Goal: Task Accomplishment & Management: Use online tool/utility

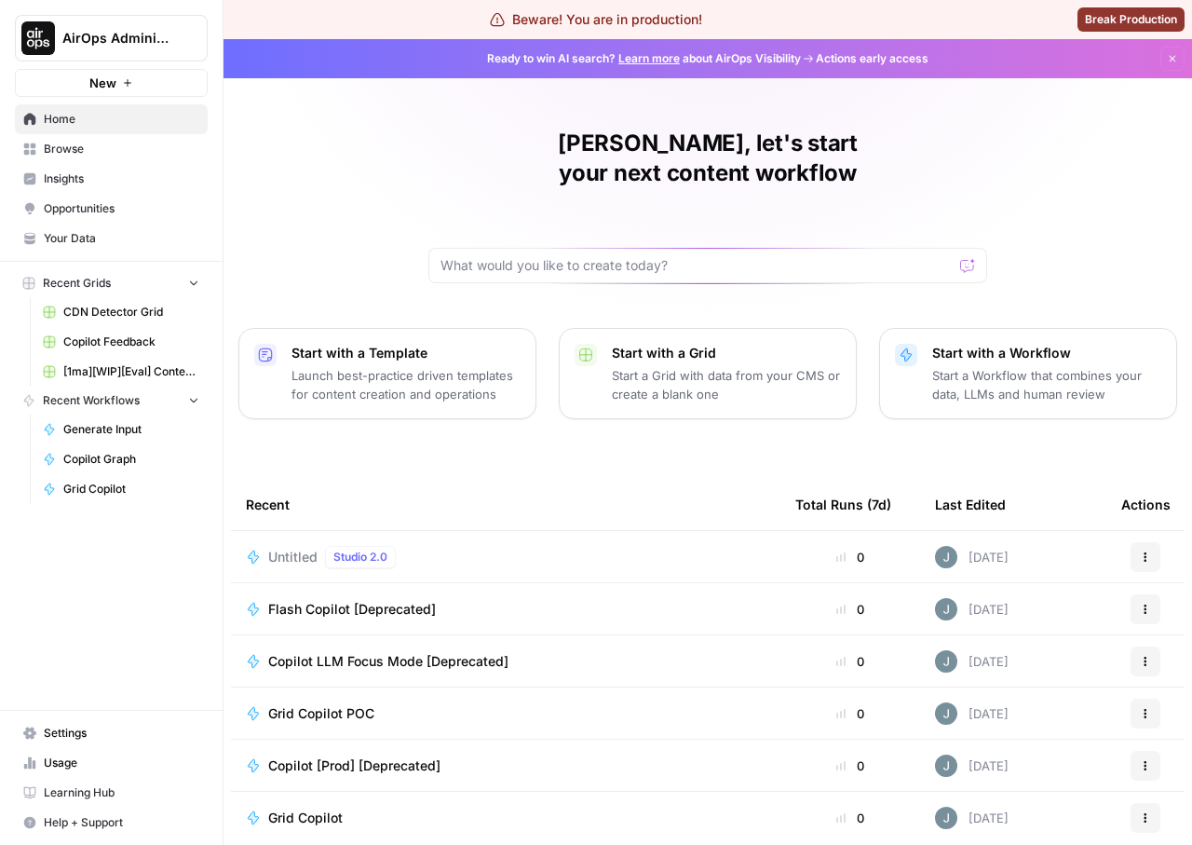
click at [127, 213] on span "Opportunities" at bounding box center [122, 208] width 156 height 17
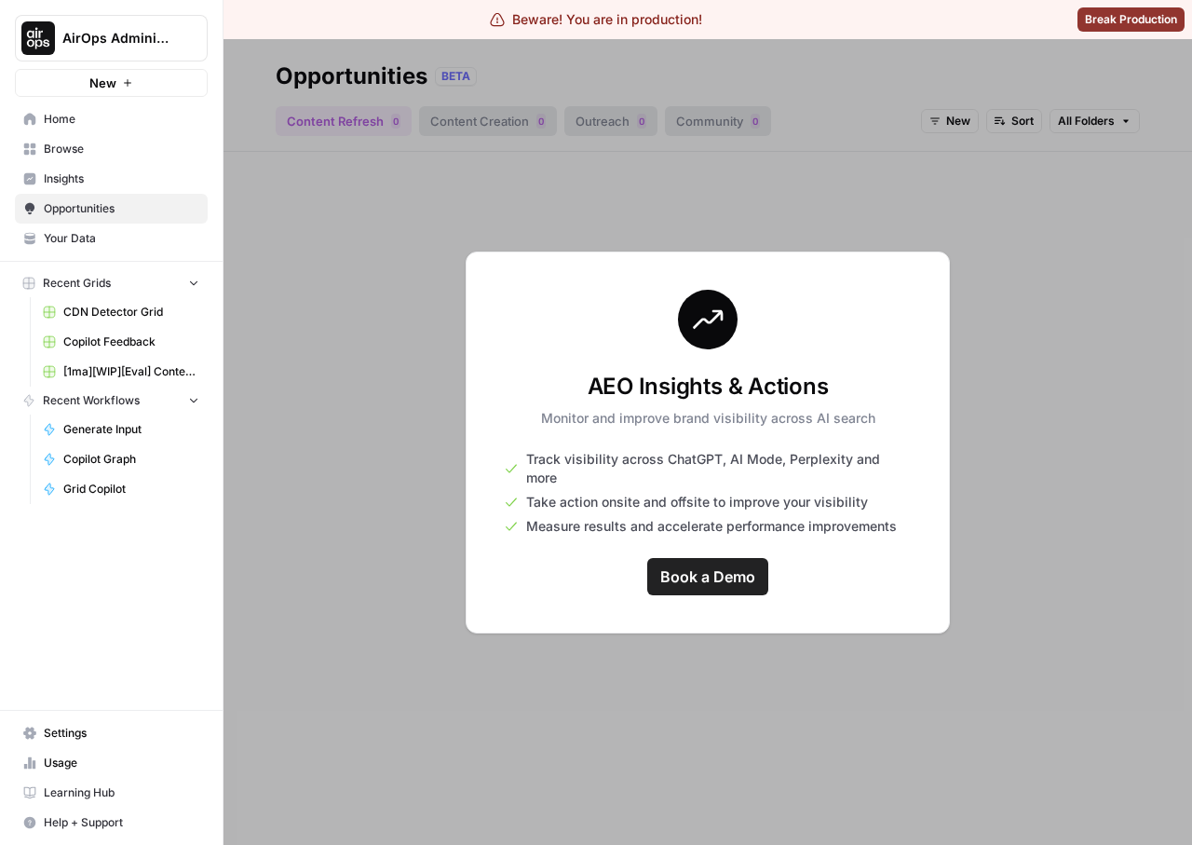
click at [93, 168] on link "Insights" at bounding box center [111, 179] width 193 height 30
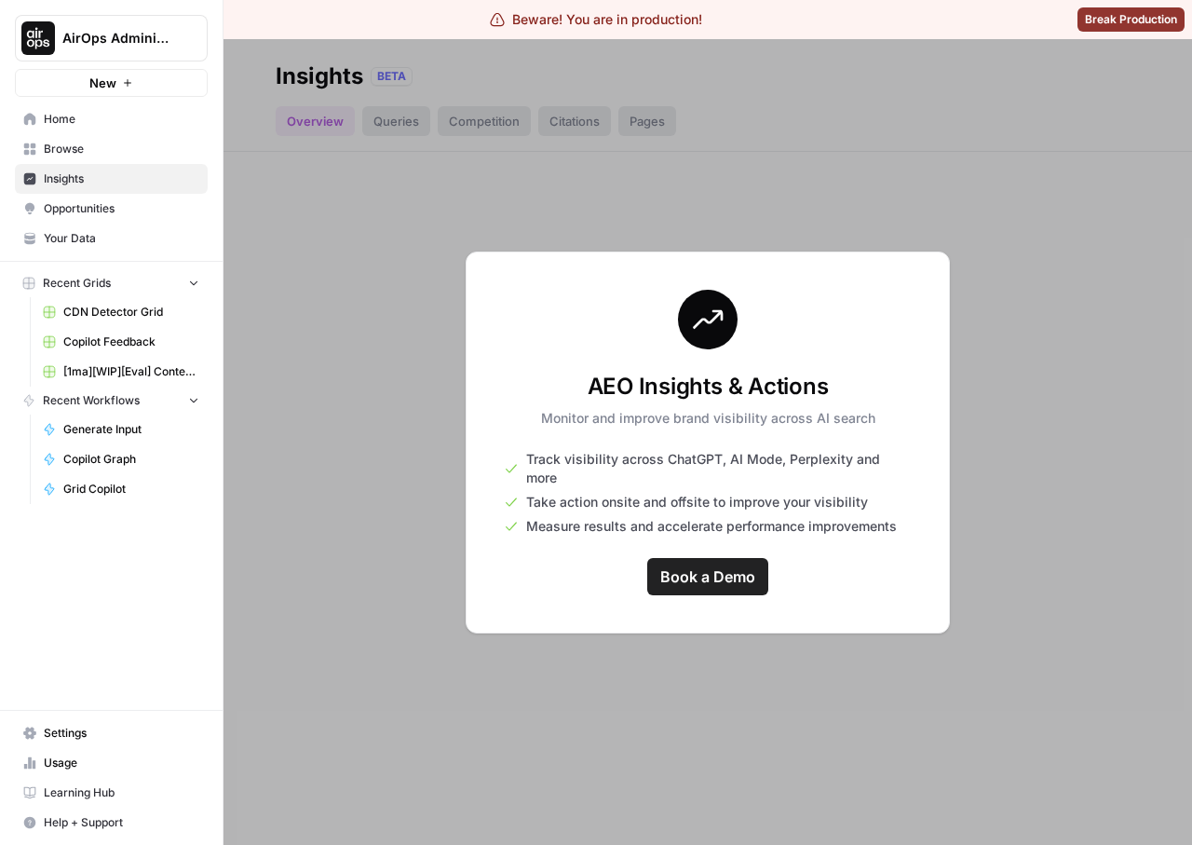
click at [71, 123] on span "Home" at bounding box center [122, 119] width 156 height 17
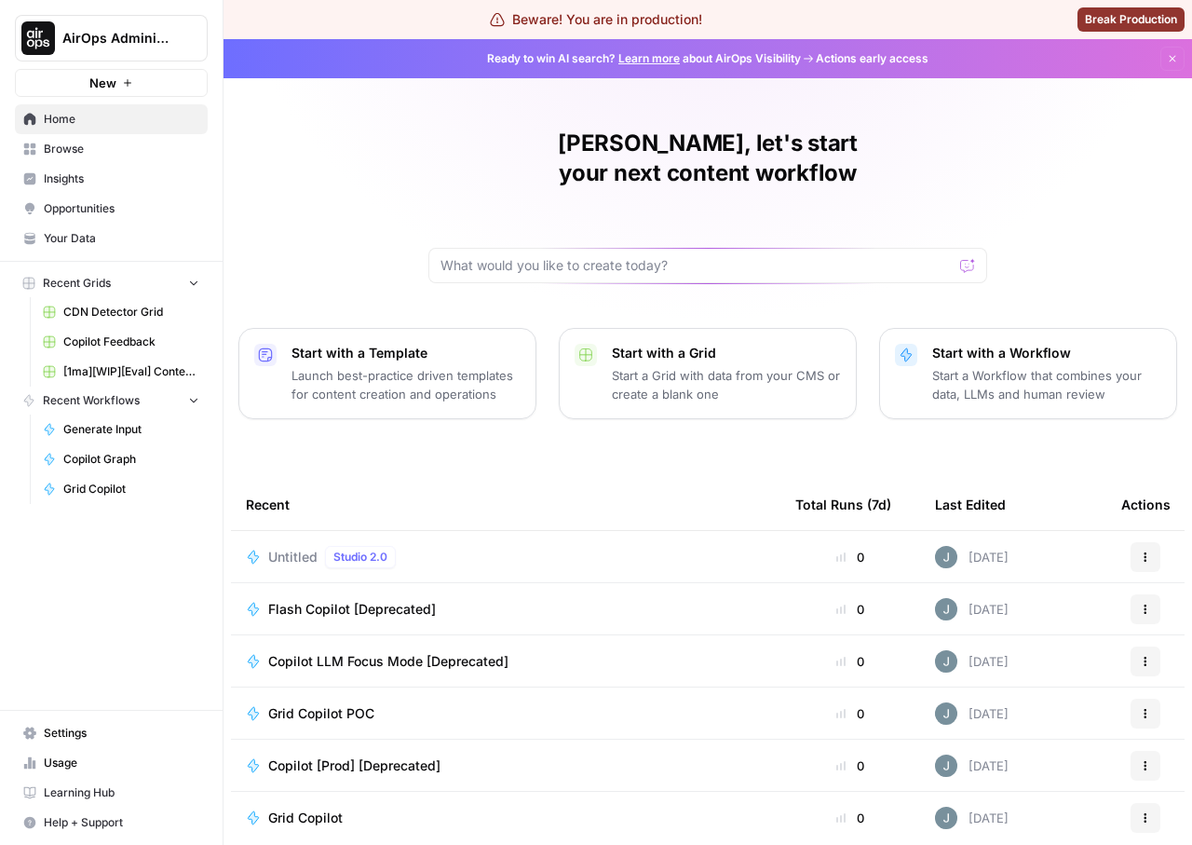
click at [88, 234] on span "Your Data" at bounding box center [122, 238] width 156 height 17
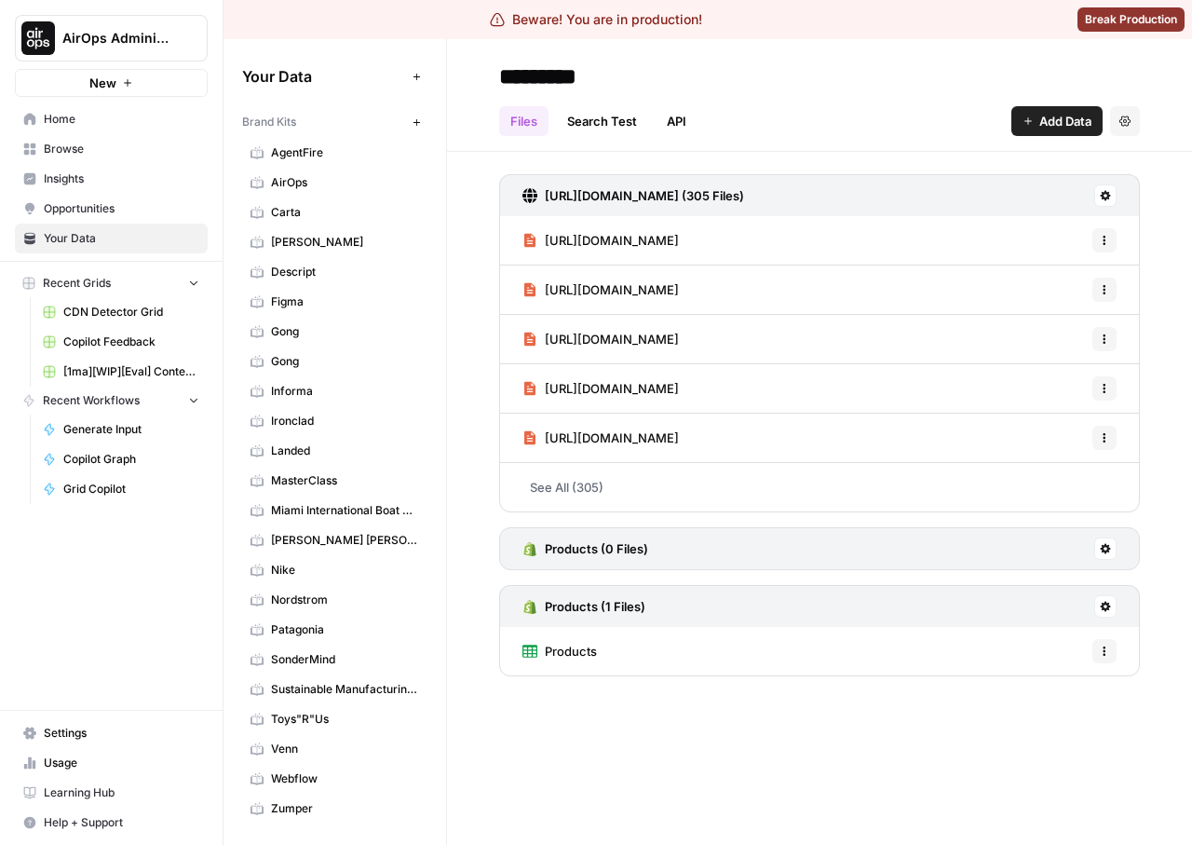
click at [162, 626] on div "AirOps Administrative New Home Browse Insights Opportunities Your Data Recent G…" at bounding box center [111, 422] width 223 height 845
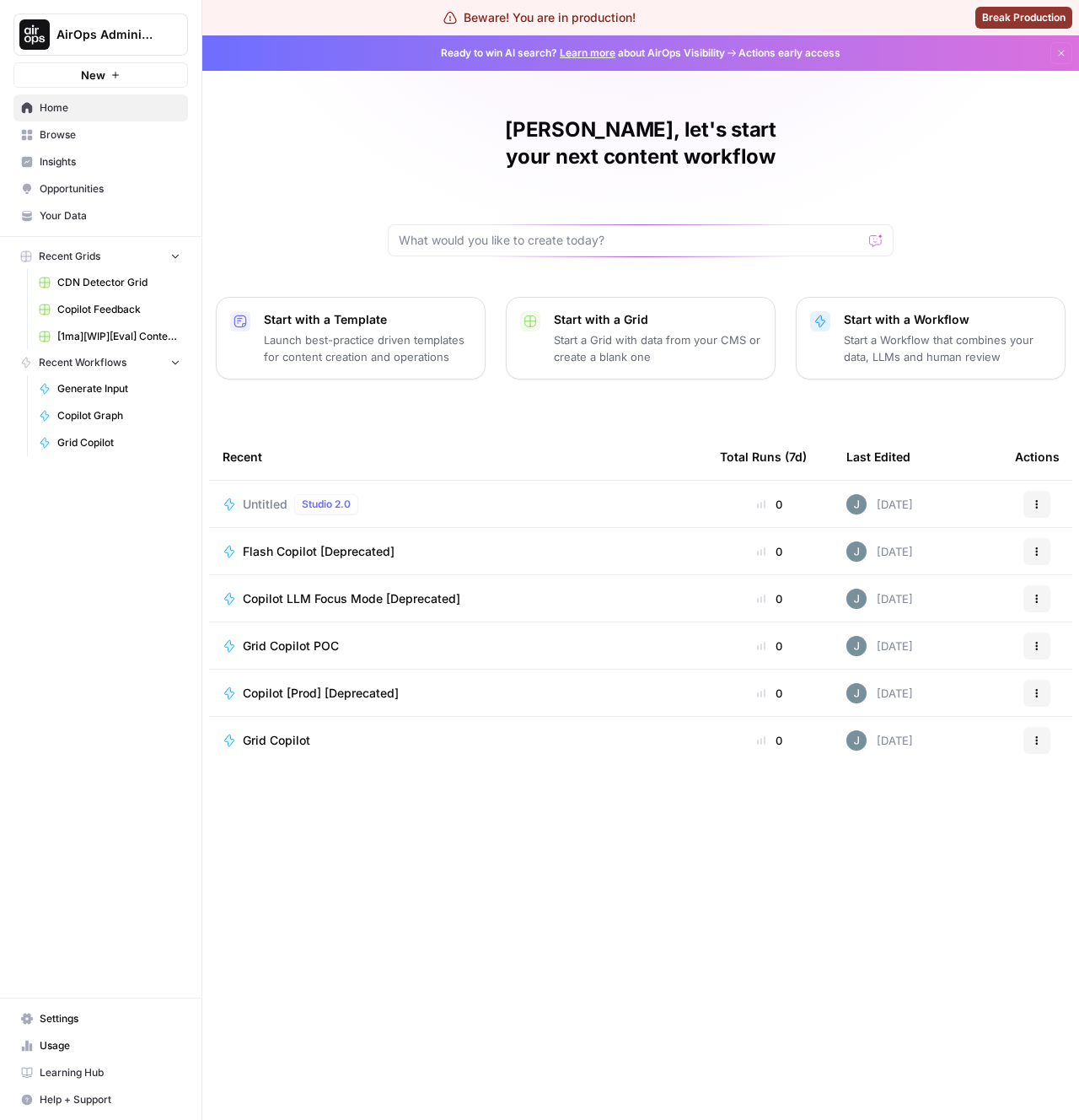
click at [126, 29] on span "AirOps Administrative" at bounding box center [107, 34] width 102 height 17
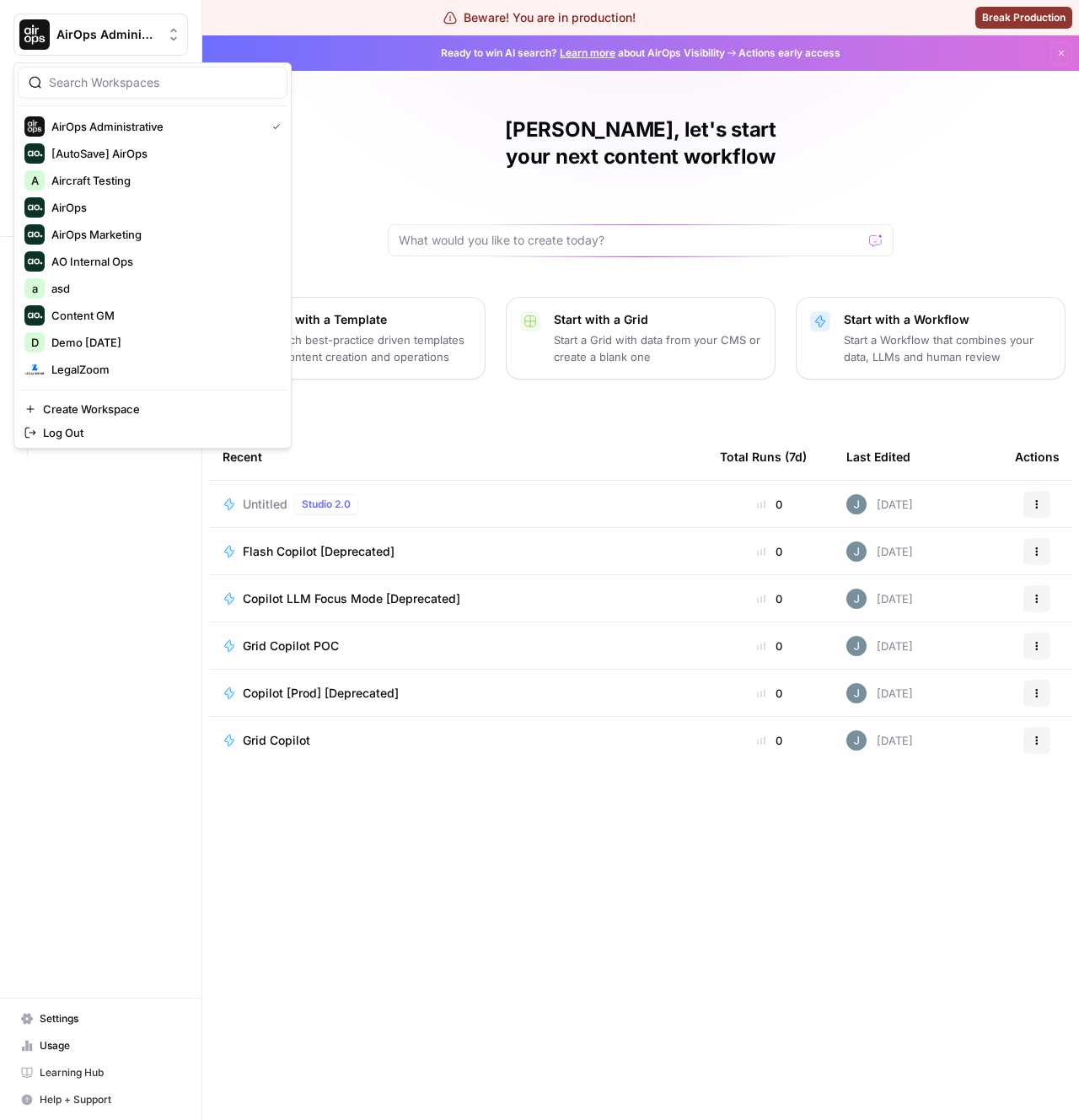
click at [104, 32] on span "AirOps Administrative" at bounding box center [107, 34] width 102 height 17
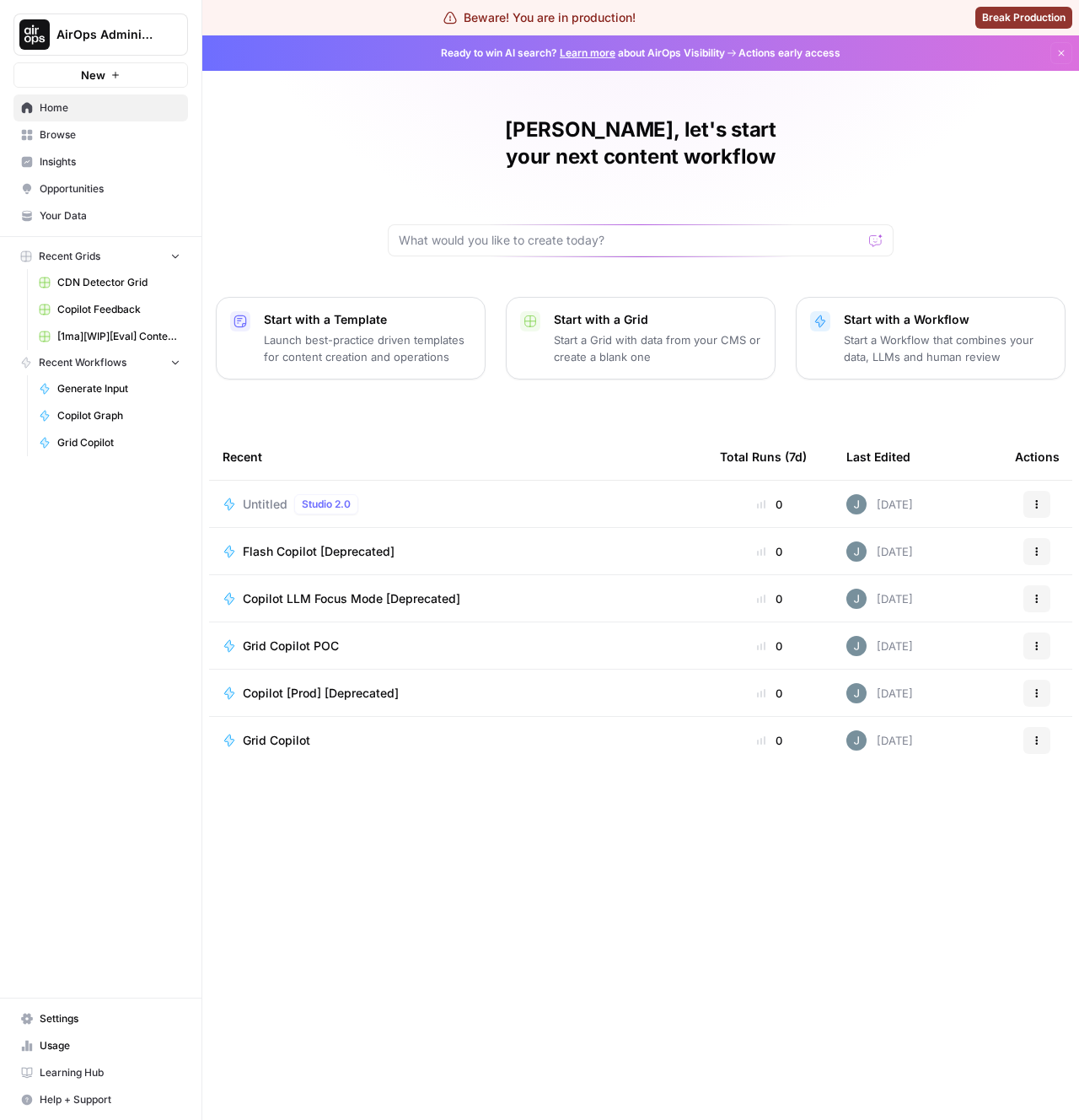
click at [256, 496] on span "Untitled" at bounding box center [264, 504] width 44 height 17
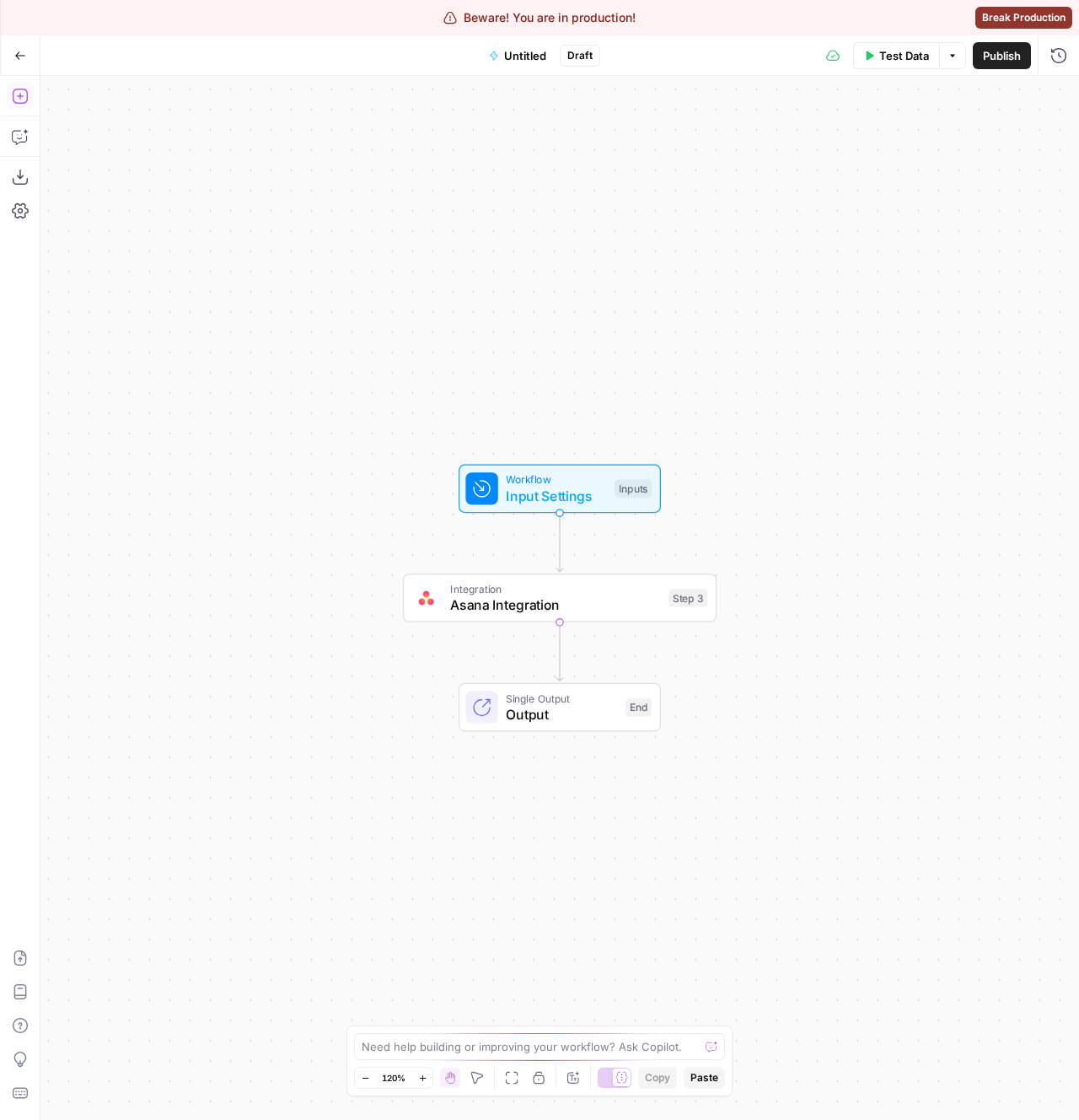
click at [27, 100] on icon "button" at bounding box center [20, 96] width 17 height 17
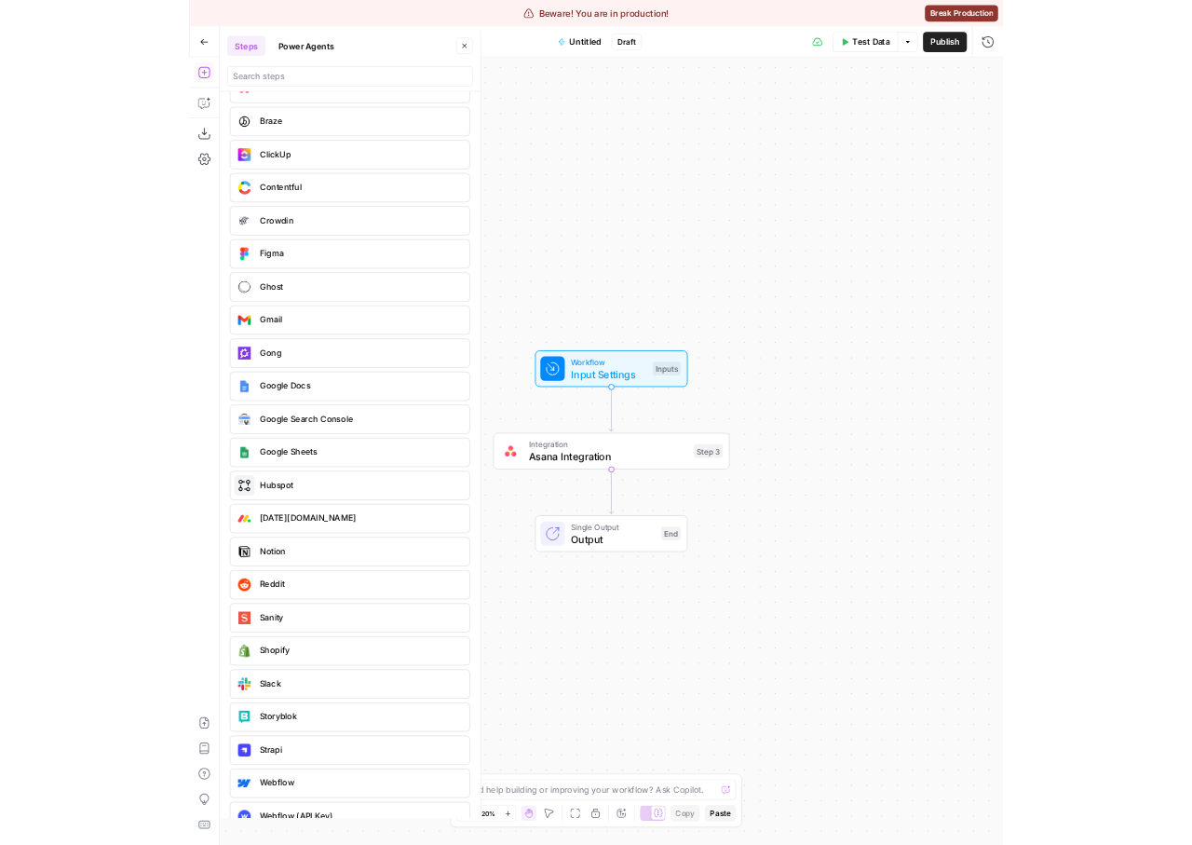
scroll to position [3857, 0]
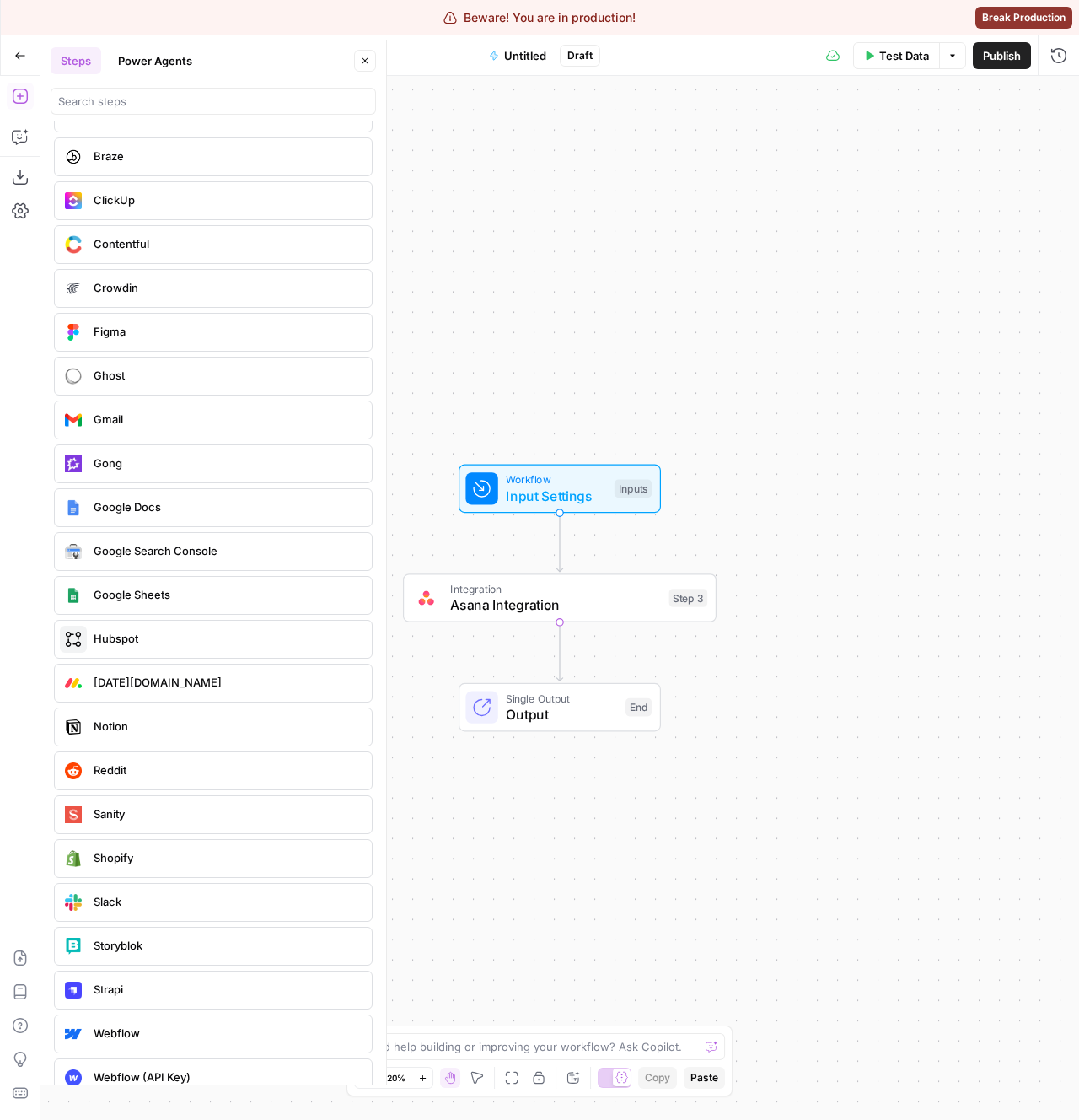
click at [190, 685] on span "Monday.com" at bounding box center [225, 682] width 264 height 17
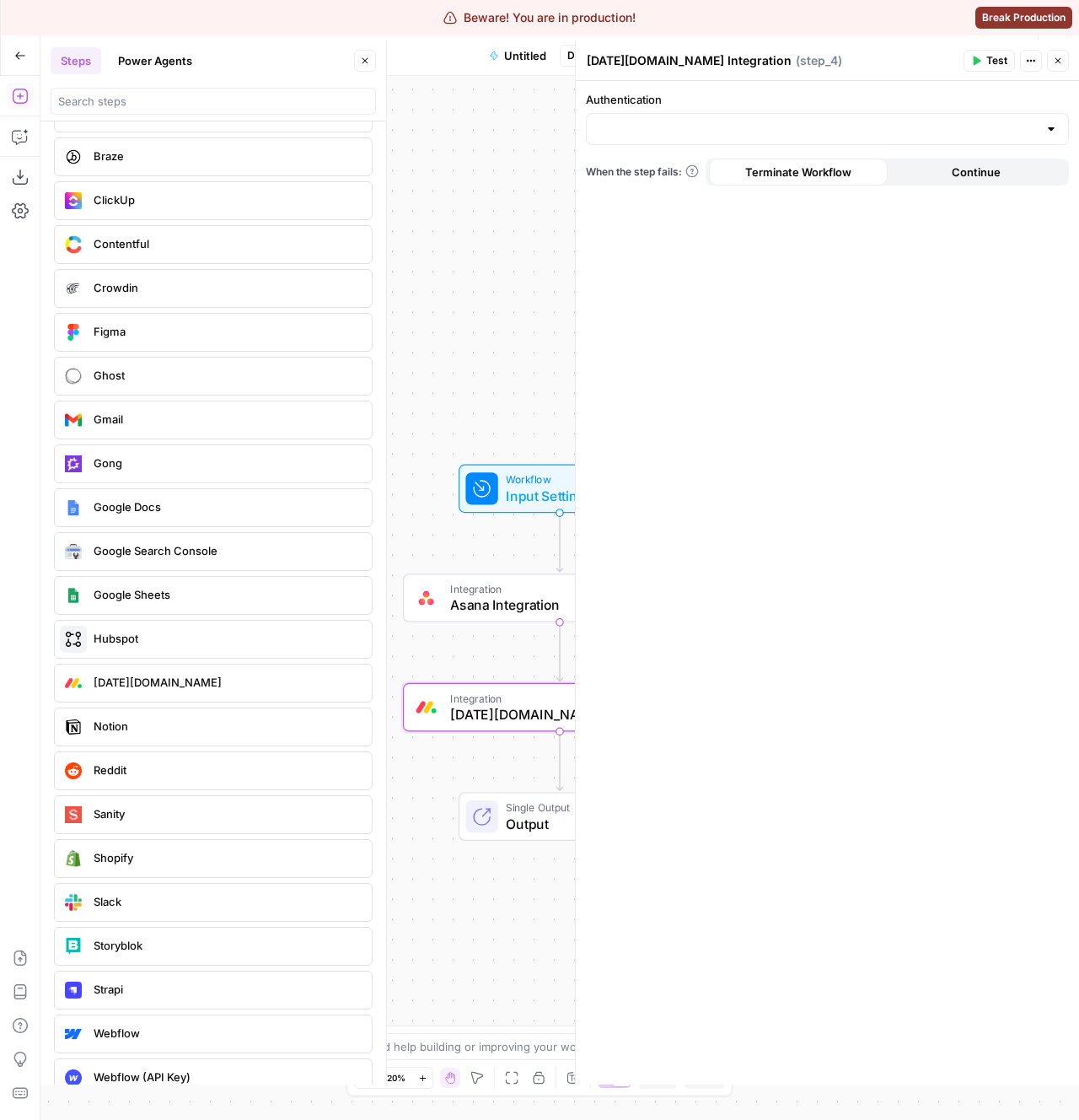
click at [679, 141] on div at bounding box center [827, 129] width 483 height 32
click at [710, 177] on span "[DATE][DOMAIN_NAME] 1" at bounding box center [824, 171] width 448 height 17
type input "[DATE][DOMAIN_NAME] 1"
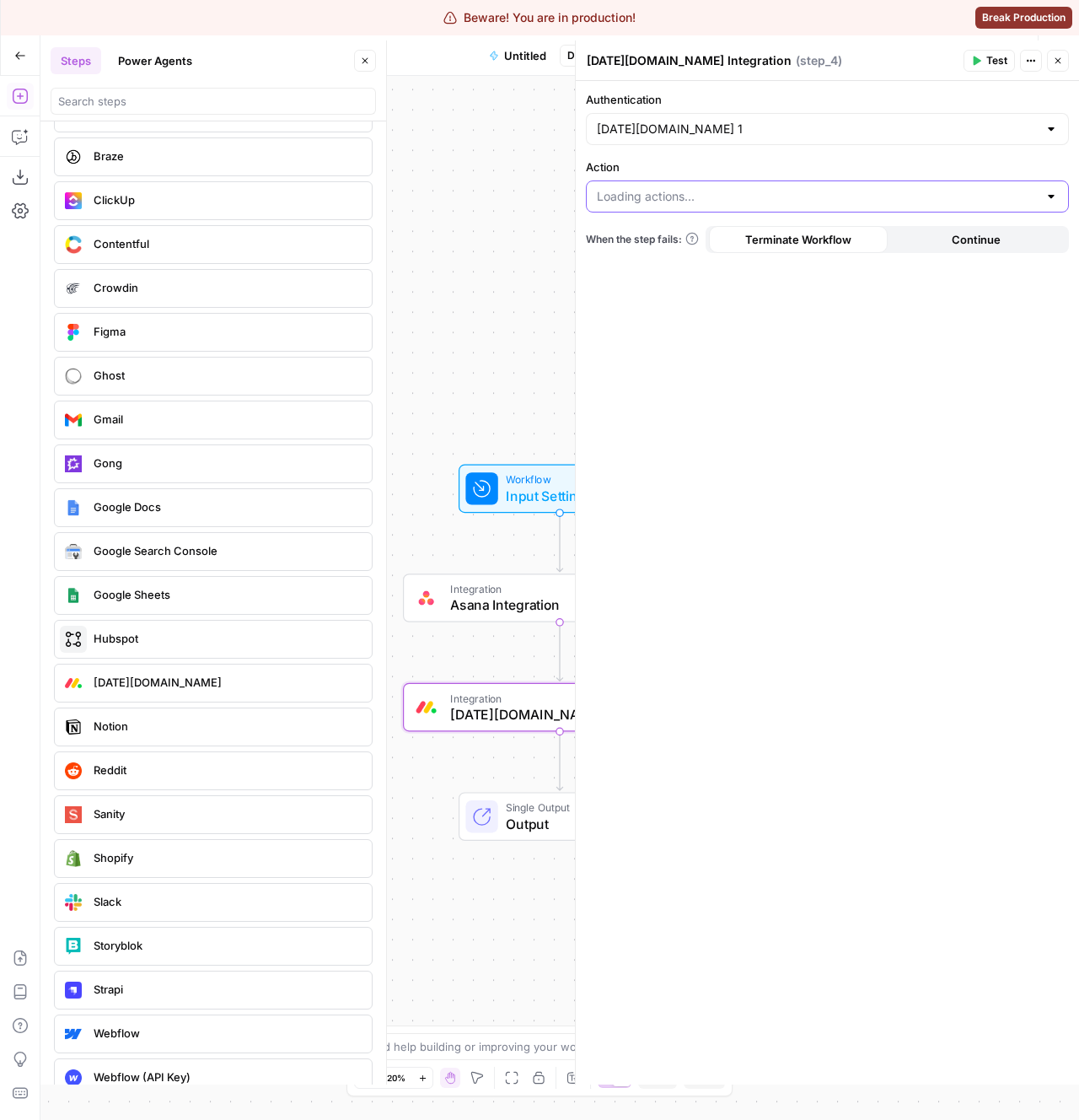
click at [683, 192] on input "Action" at bounding box center [816, 196] width 441 height 17
click at [744, 180] on div at bounding box center [827, 196] width 483 height 32
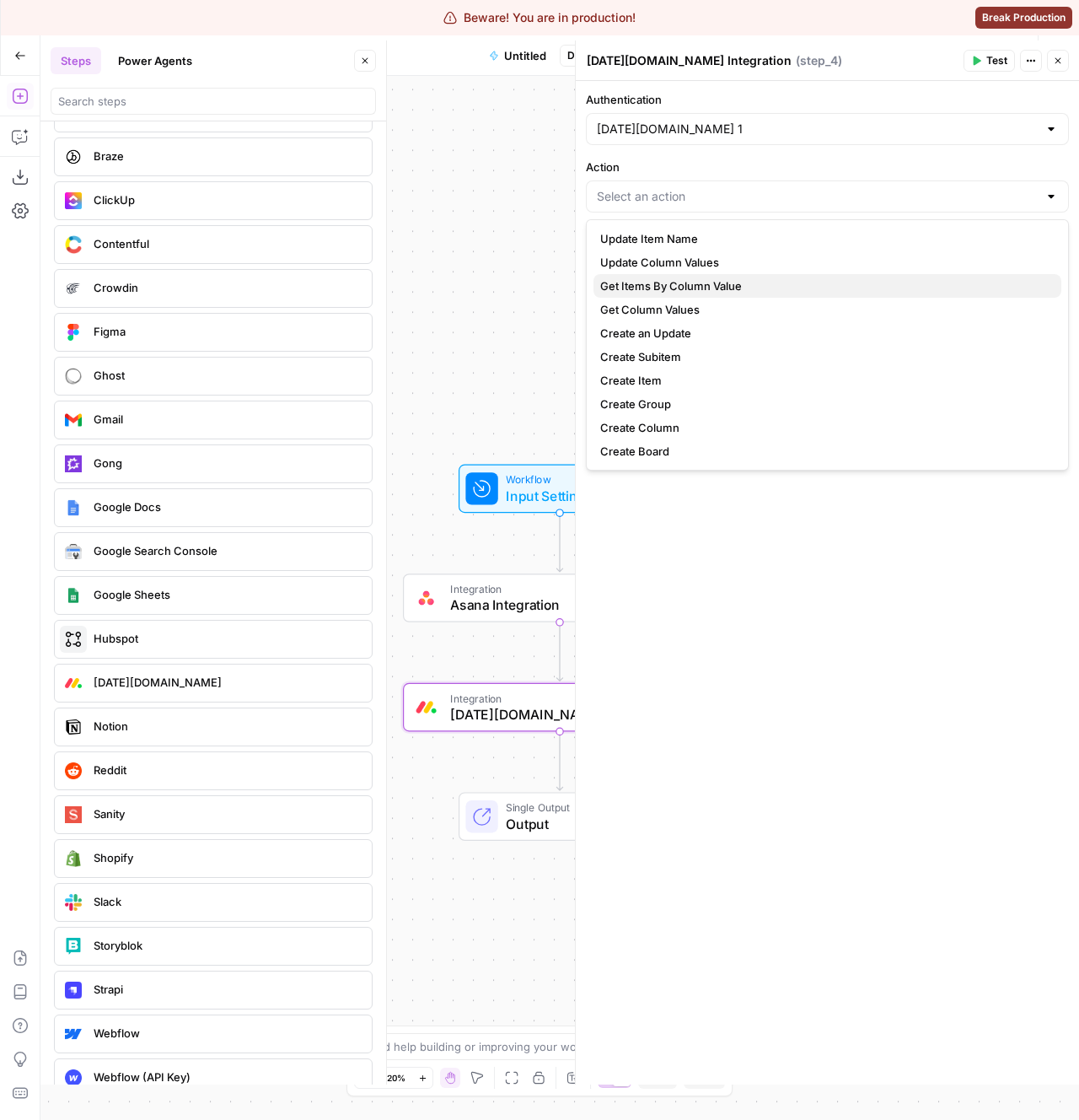
click at [689, 282] on span "Get Items By Column Value" at bounding box center [824, 285] width 448 height 17
type input "Get Items By Column Value"
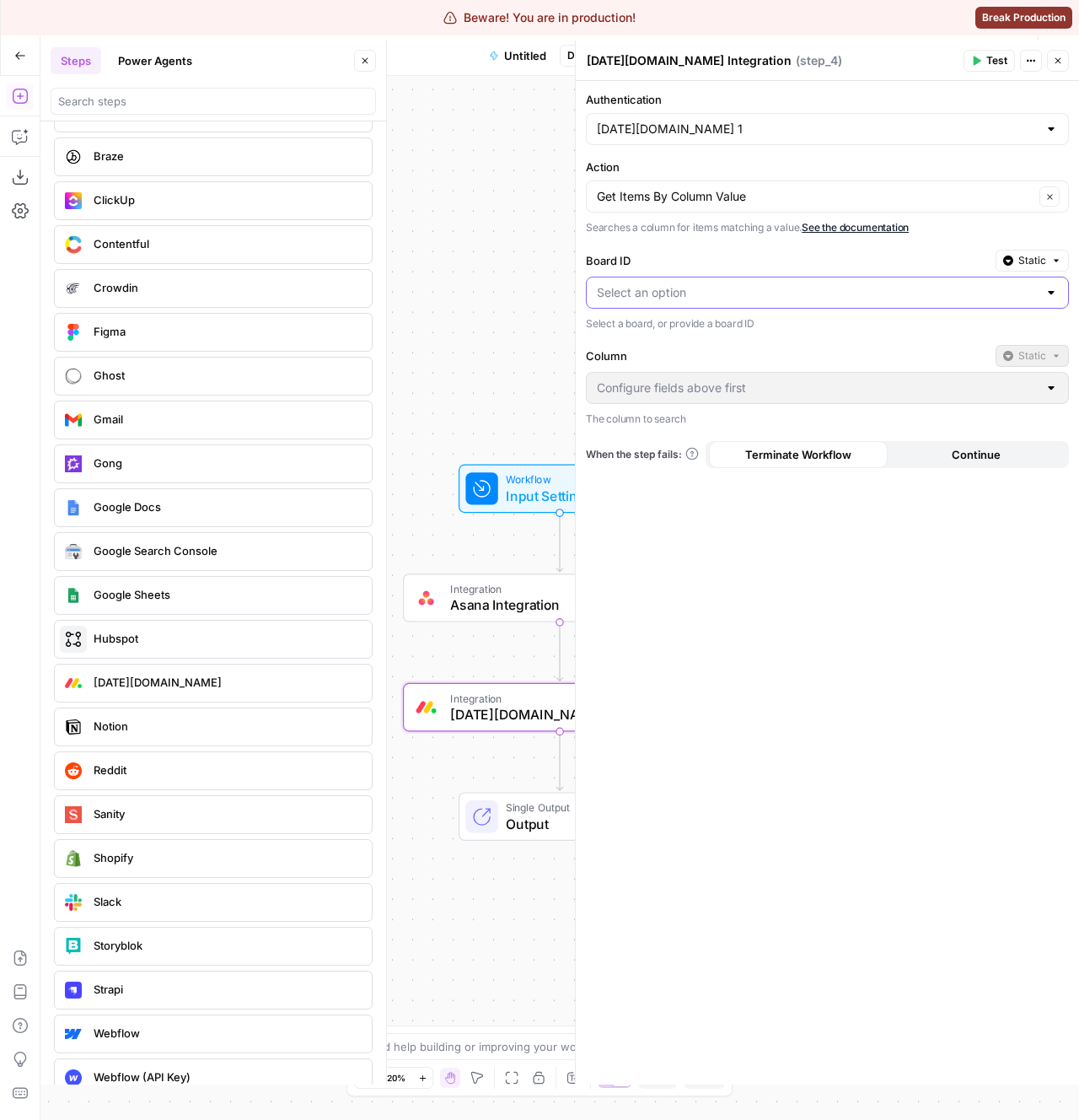
click at [651, 292] on input "Board ID" at bounding box center [816, 292] width 441 height 17
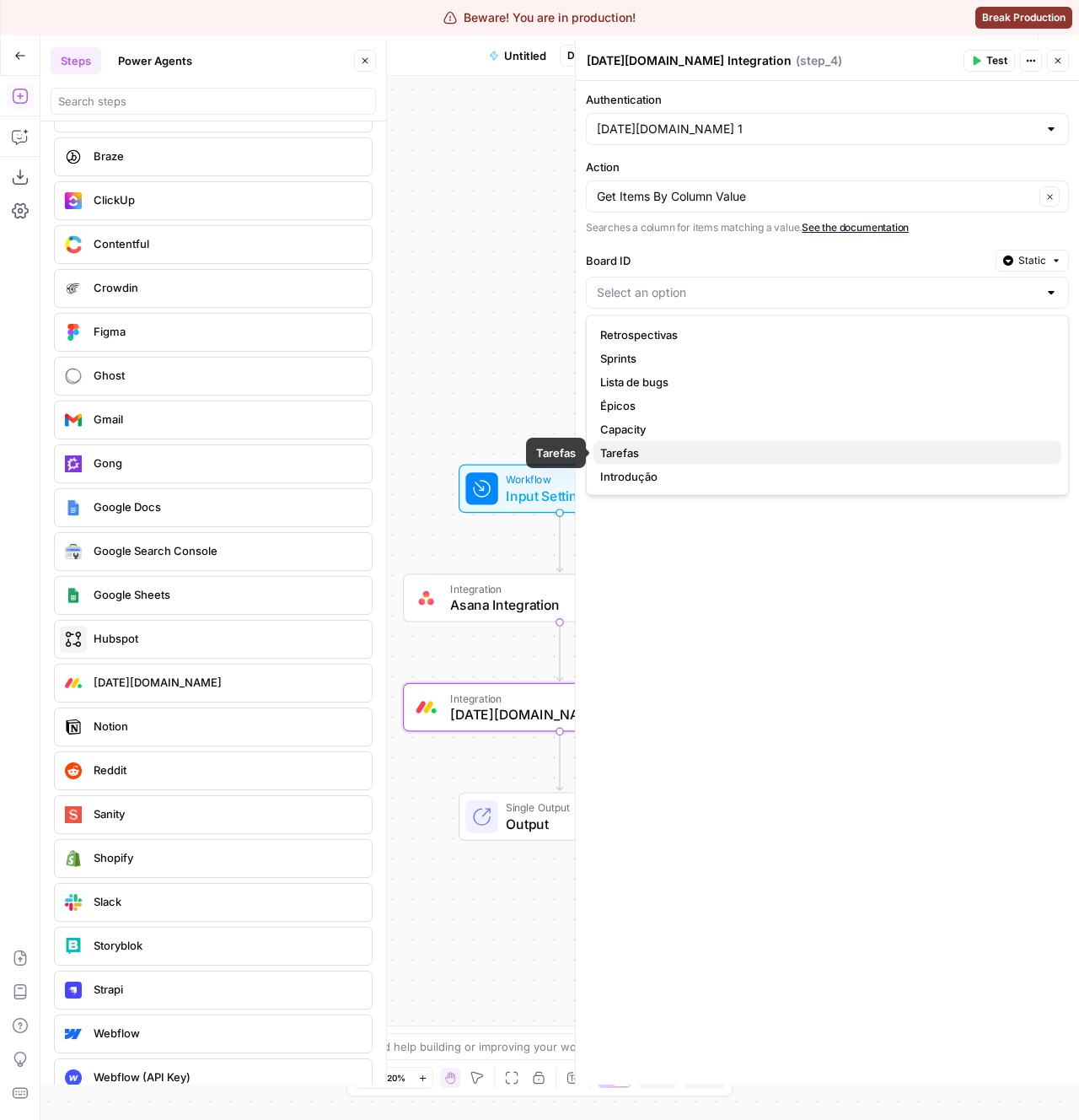
click at [656, 446] on span "Tarefas" at bounding box center [824, 453] width 448 height 17
type input "Tarefas"
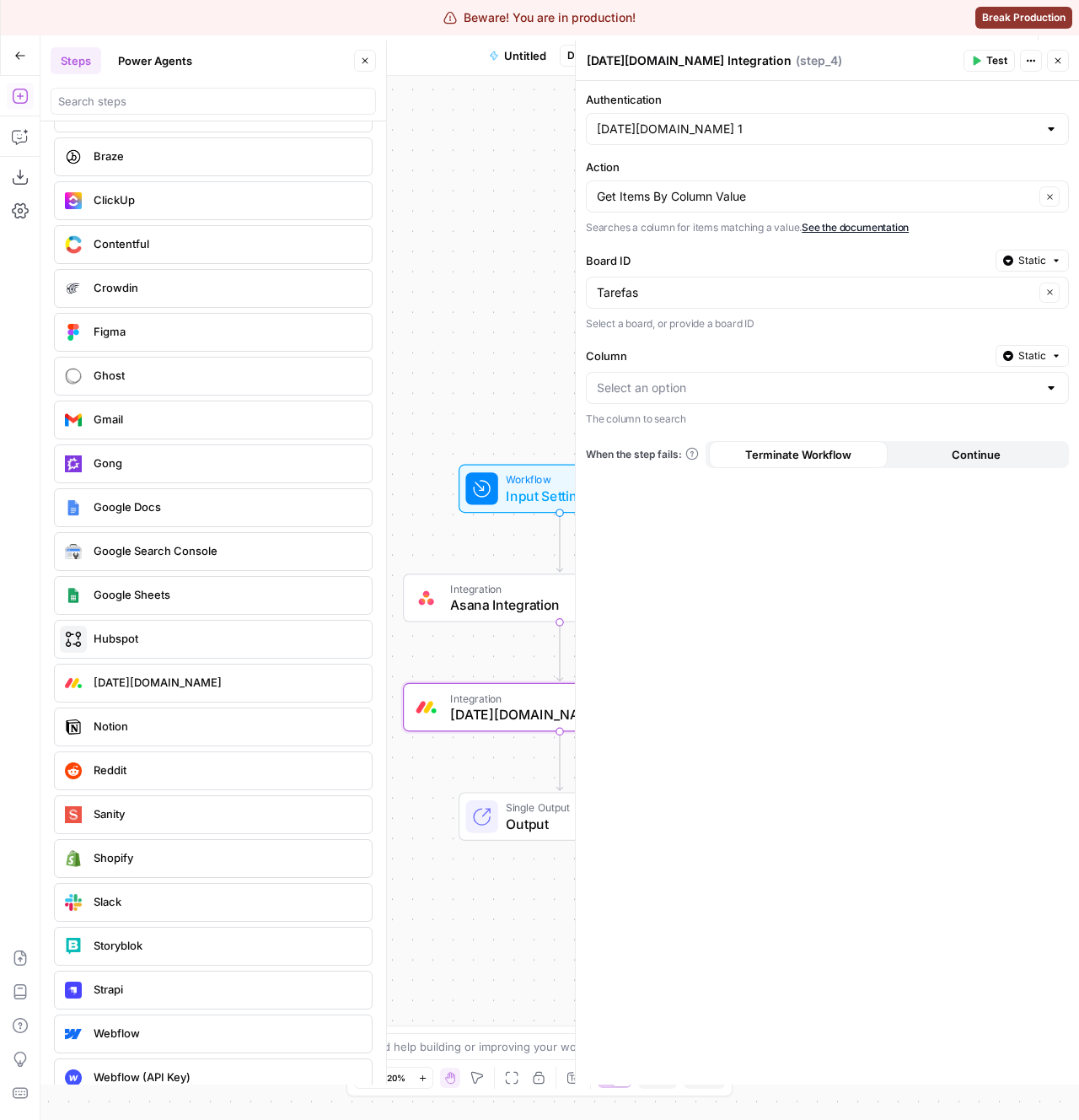
click at [692, 397] on div at bounding box center [827, 388] width 483 height 32
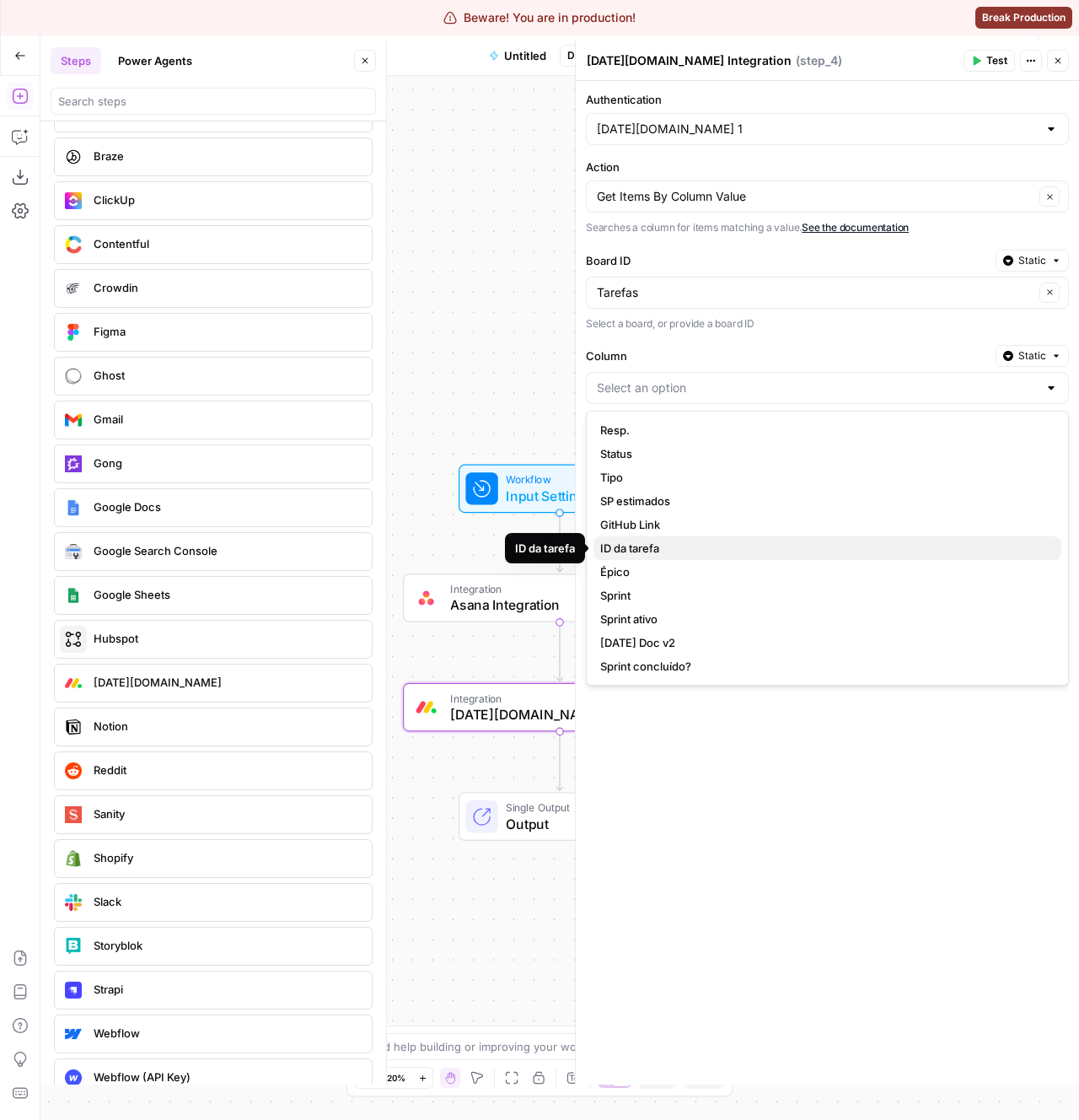
click at [702, 553] on span "ID da tarefa" at bounding box center [824, 548] width 448 height 17
type input "ID da tarefa"
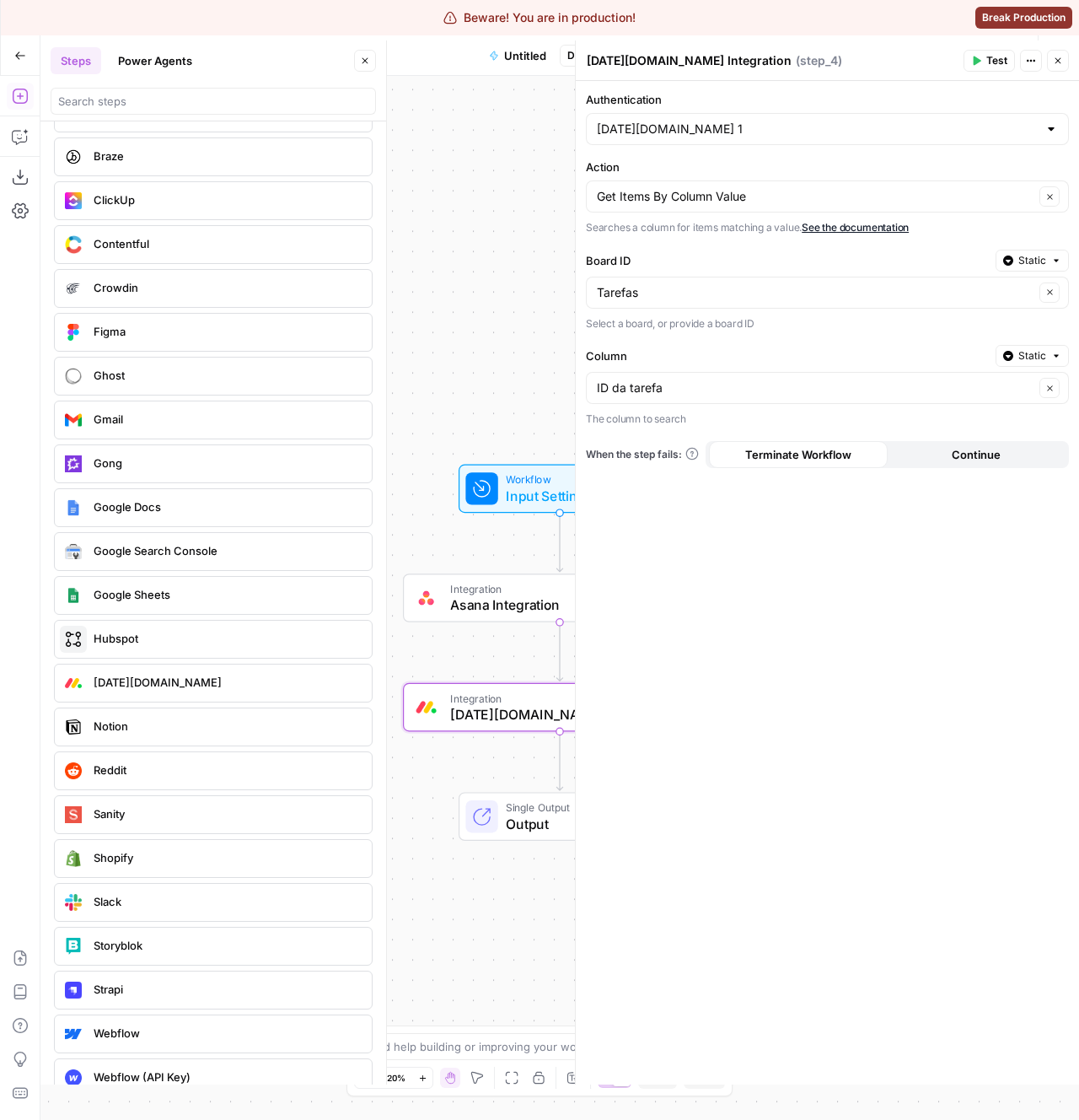
click at [669, 357] on label "Column" at bounding box center [787, 356] width 403 height 17
click at [669, 379] on input "ID da tarefa" at bounding box center [815, 388] width 437 height 17
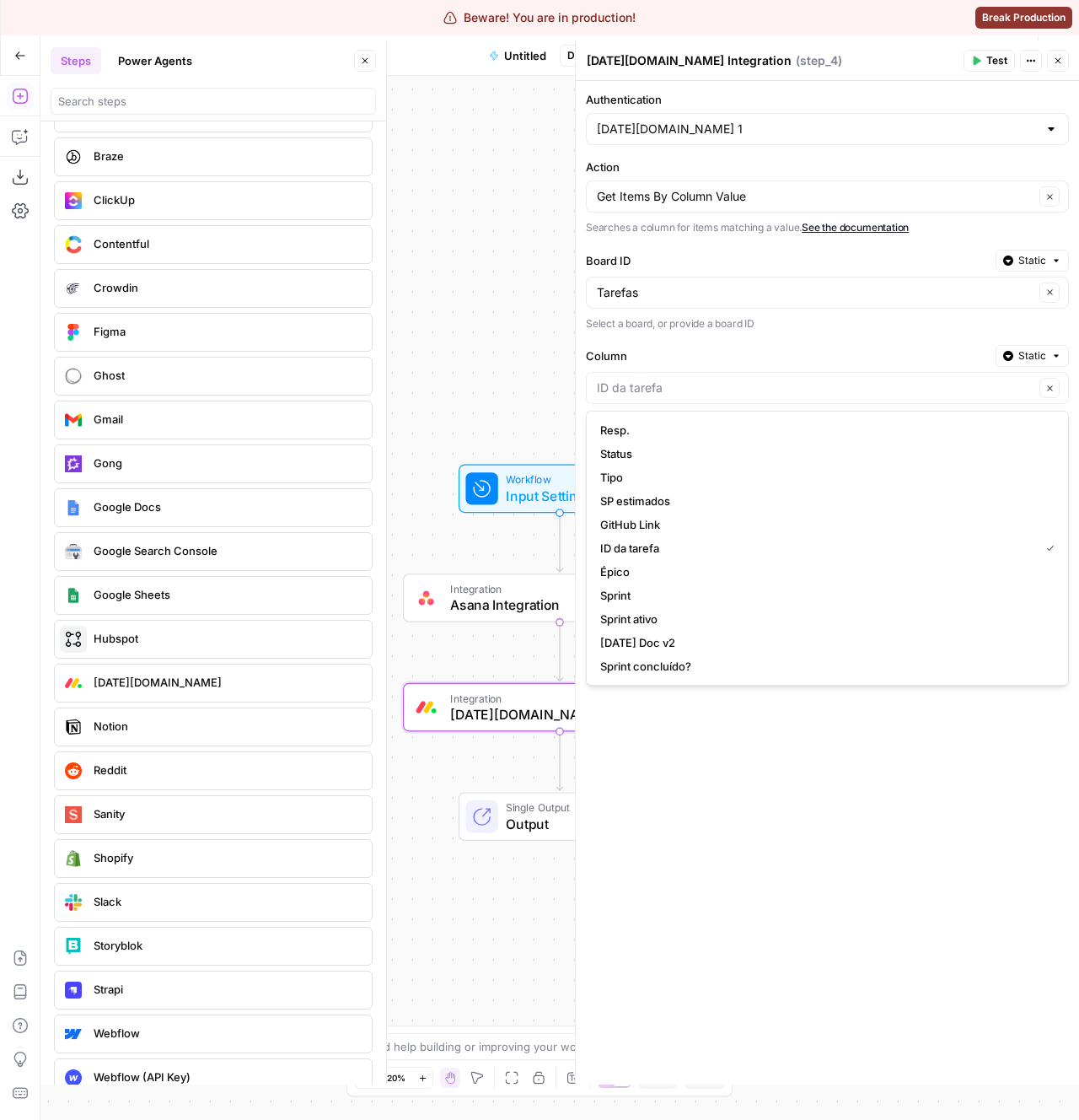
click at [666, 350] on label "Column" at bounding box center [787, 356] width 403 height 17
click at [666, 379] on input "Column" at bounding box center [815, 388] width 437 height 17
click at [666, 350] on label "Column" at bounding box center [787, 356] width 403 height 17
click at [666, 379] on input "Column" at bounding box center [815, 388] width 437 height 17
click at [639, 452] on span "Status" at bounding box center [824, 454] width 448 height 17
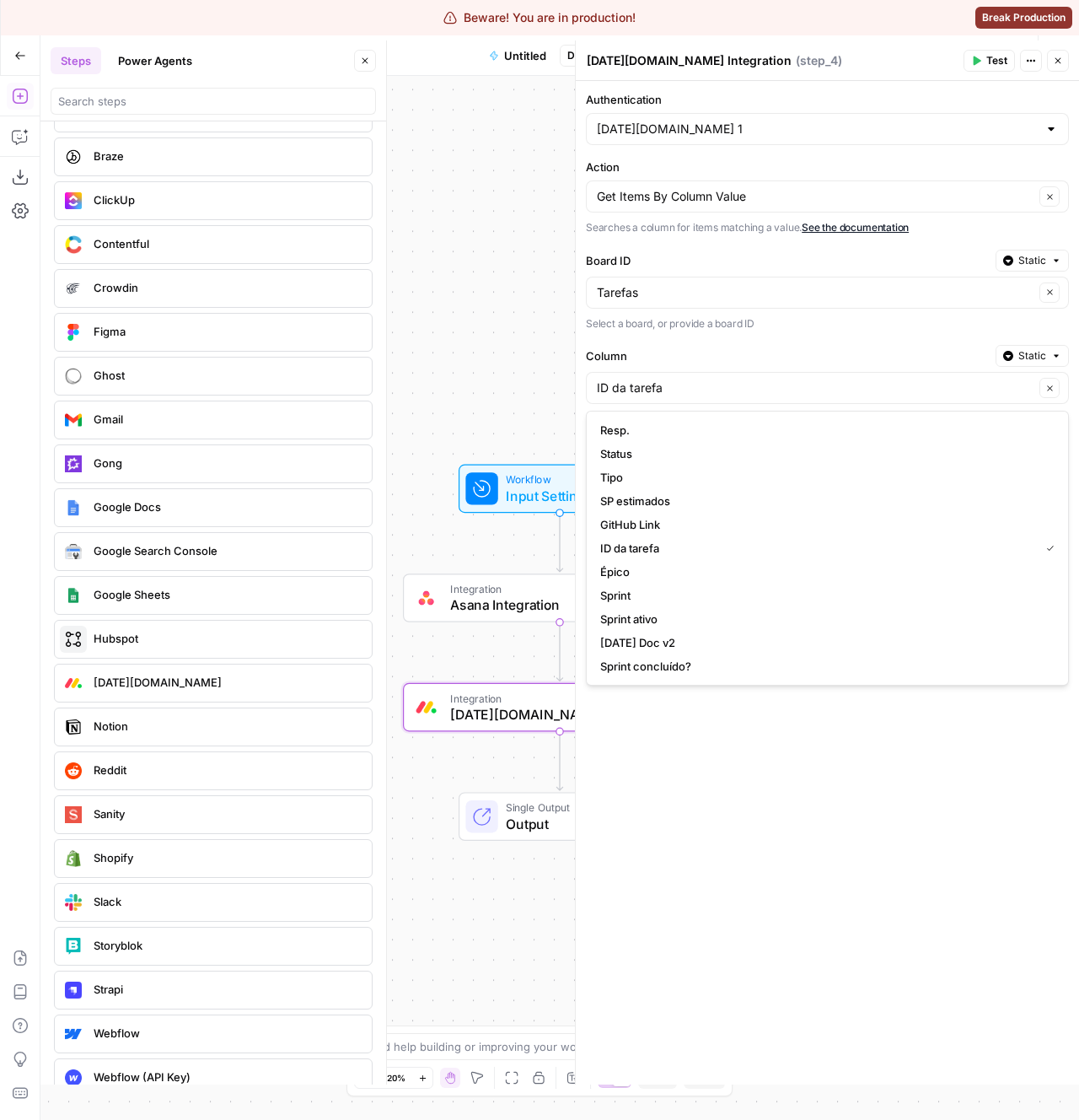
type input "Status"
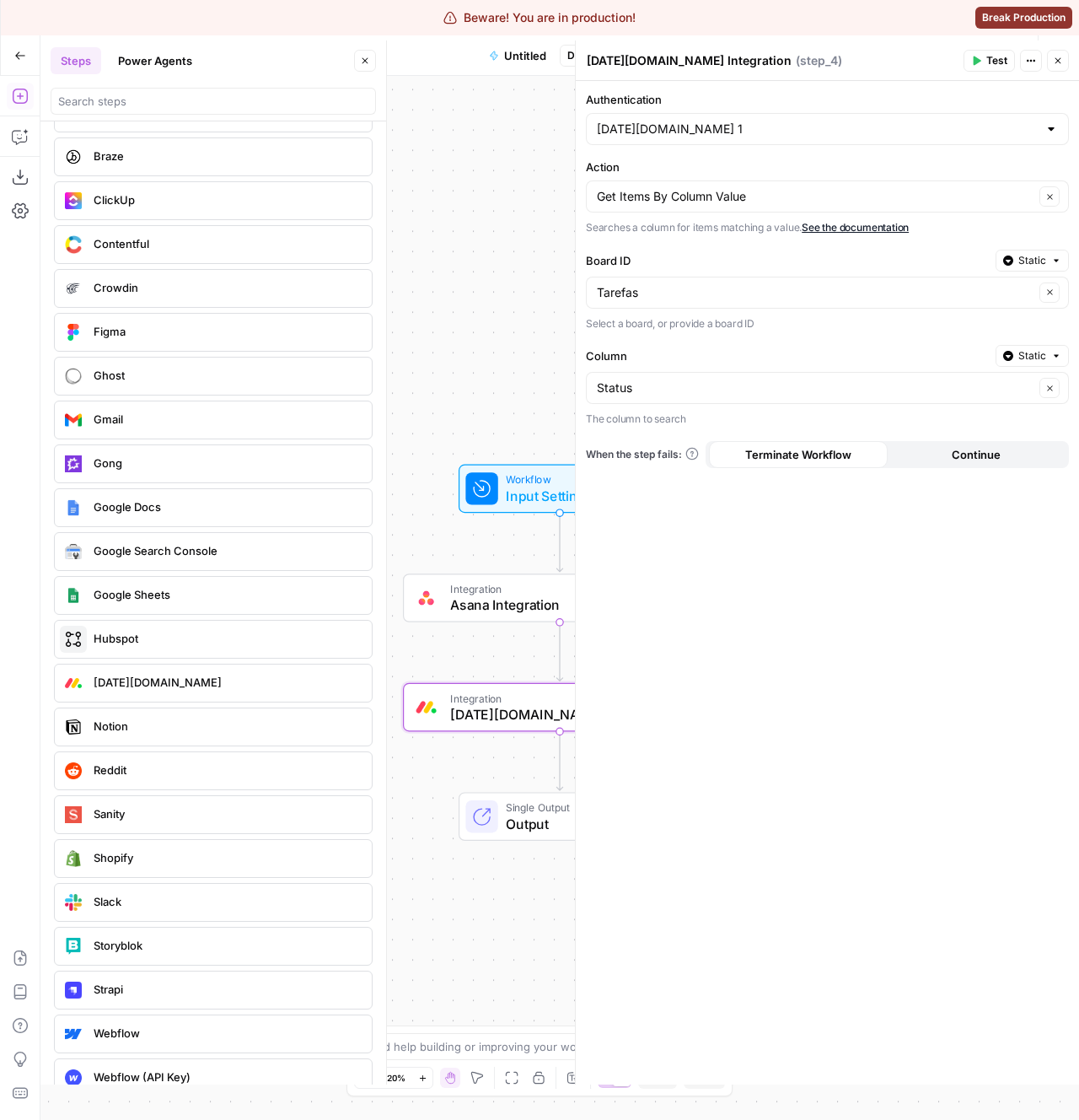
click at [692, 737] on form "Authentication Monday.com 1 Action Get Items By Column Value Clear Searches a c…" at bounding box center [827, 582] width 503 height 1003
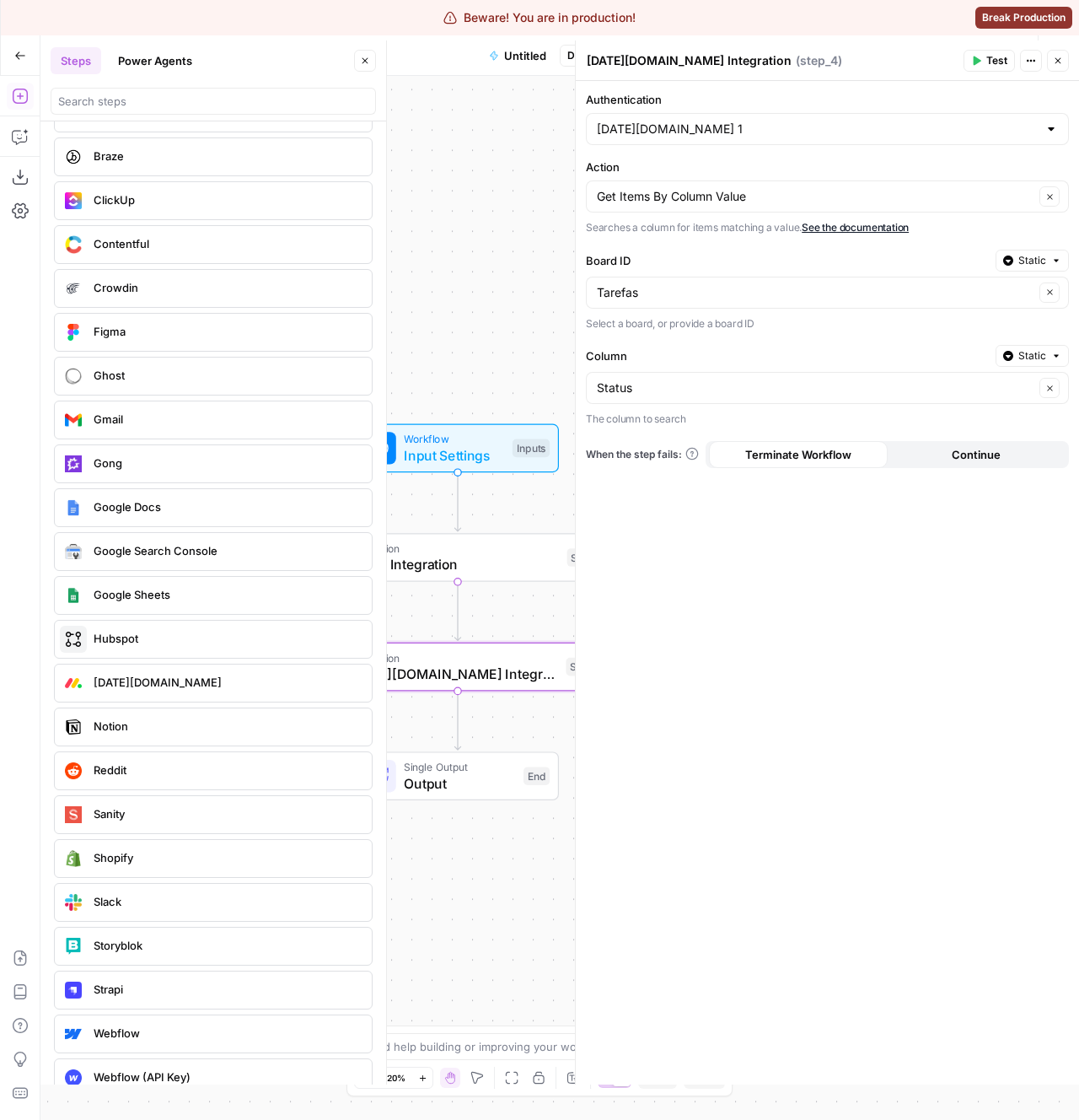
drag, startPoint x: 502, startPoint y: 336, endPoint x: 400, endPoint y: 294, distance: 110.3
click at [400, 294] on div "Workflow Input Settings Inputs Integration Asana Integration Step 3 Integration…" at bounding box center [560, 598] width 1039 height 1044
click at [823, 652] on form "Authentication Monday.com 1 Action Get Items By Column Value Clear Searches a c…" at bounding box center [827, 582] width 503 height 1003
click at [703, 426] on p "The column to search" at bounding box center [827, 419] width 483 height 17
click at [665, 419] on p "The column to search" at bounding box center [827, 419] width 483 height 17
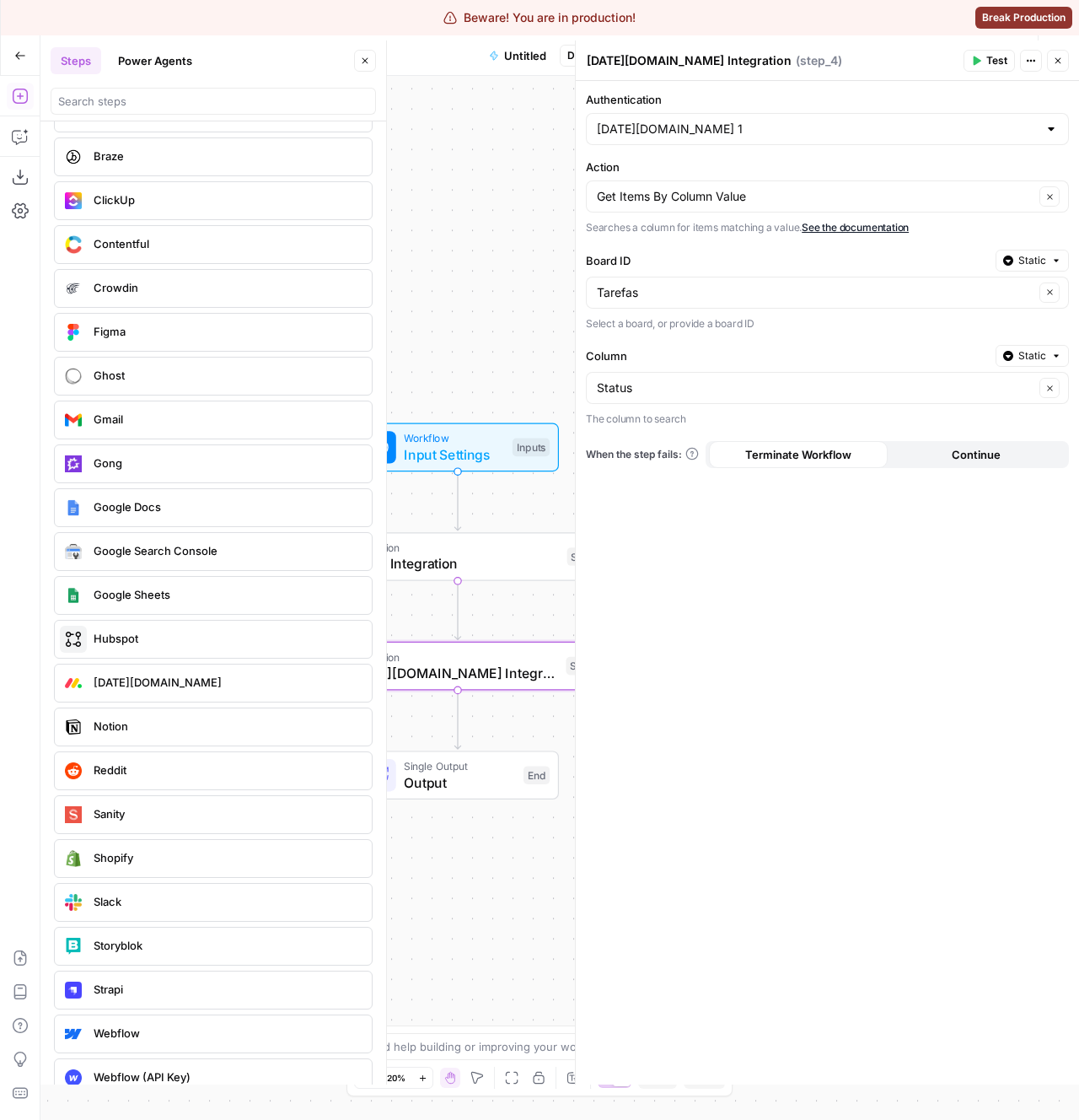
click at [665, 419] on p "The column to search" at bounding box center [827, 419] width 483 height 17
click at [733, 611] on form "Authentication Monday.com 1 Action Get Items By Column Value Clear Searches a c…" at bounding box center [827, 582] width 503 height 1003
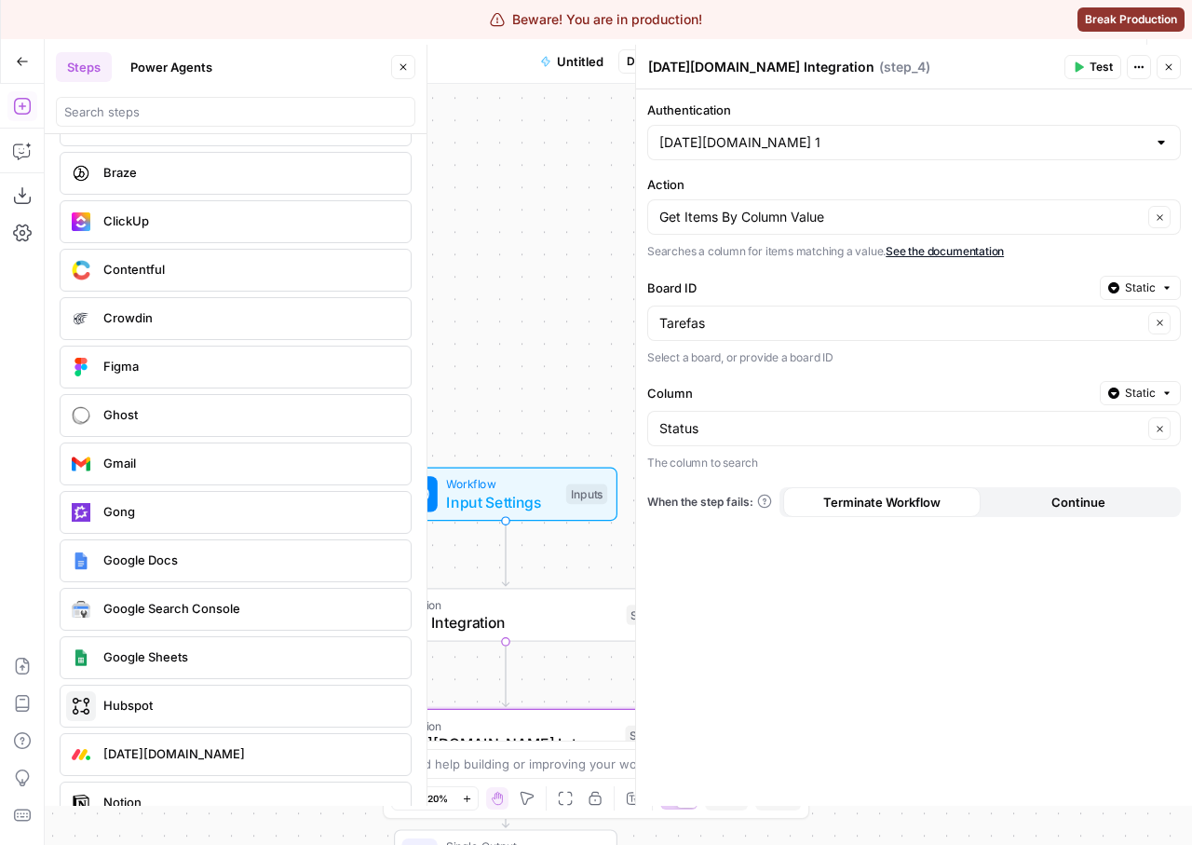
click at [401, 65] on icon "button" at bounding box center [404, 67] width 7 height 7
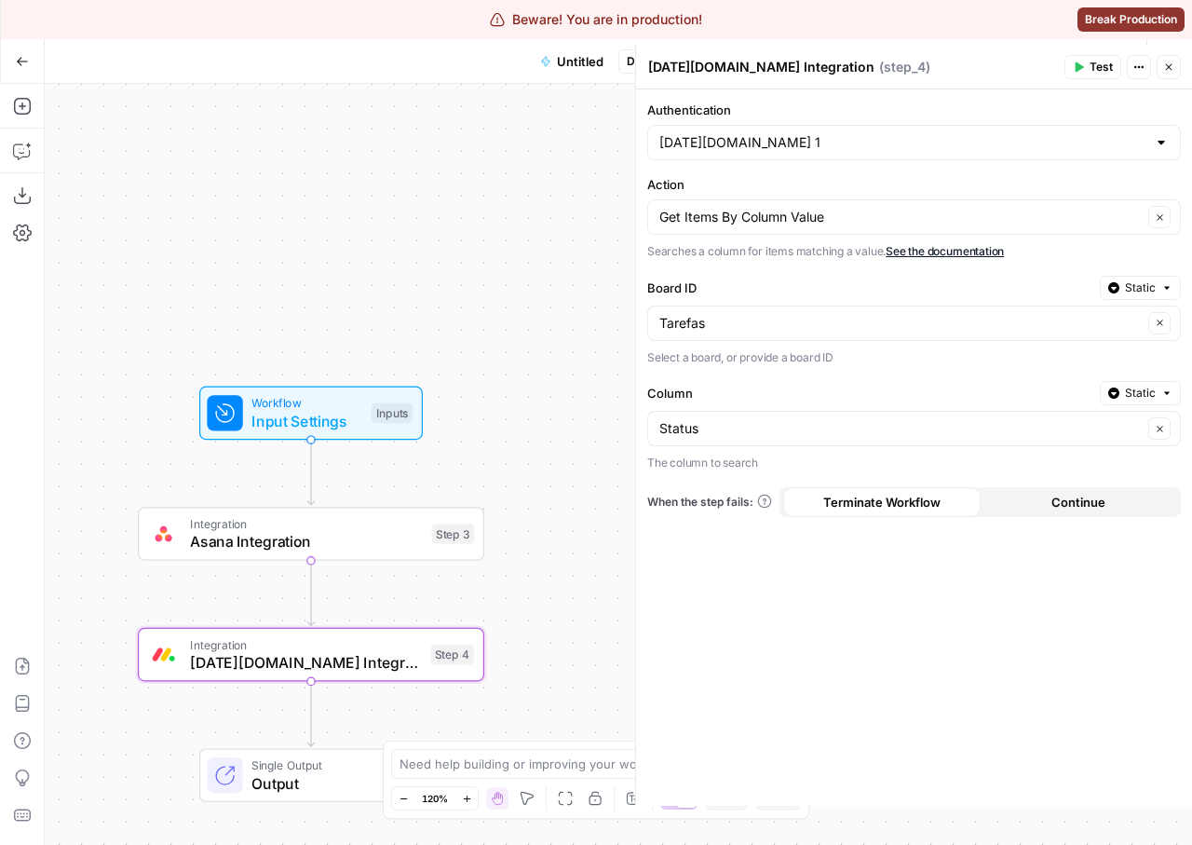
drag, startPoint x: 477, startPoint y: 303, endPoint x: 282, endPoint y: 222, distance: 210.9
click at [282, 222] on div "Workflow Input Settings Inputs Integration Asana Integration Step 3 Integration…" at bounding box center [619, 464] width 1148 height 761
click at [786, 692] on form "Authentication Monday.com 1 Action Get Items By Column Value Clear Searches a c…" at bounding box center [914, 447] width 556 height 716
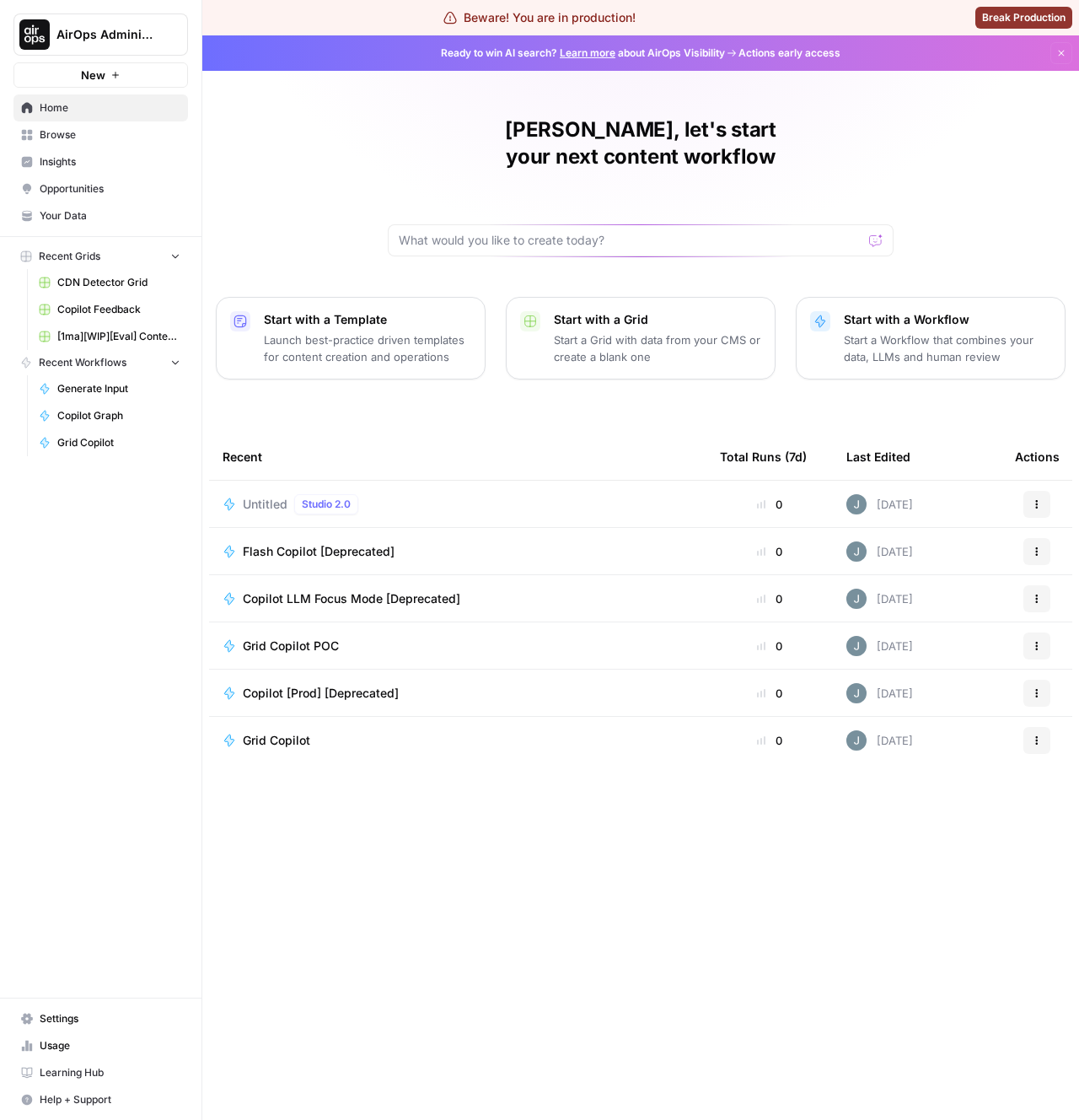
click at [168, 752] on div "AirOps Administrative New Home Browse Insights Opportunities Your Data Recent G…" at bounding box center [100, 560] width 202 height 1120
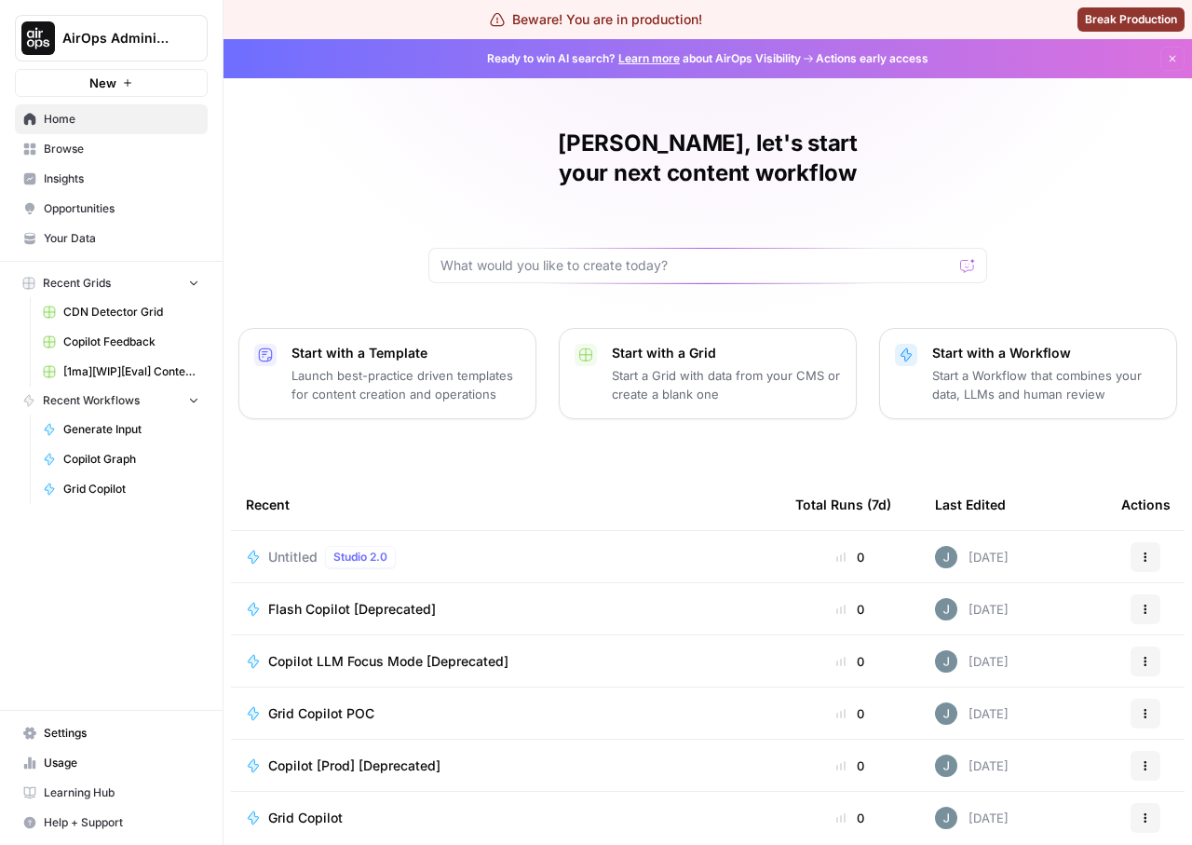
click at [53, 191] on link "Insights" at bounding box center [111, 179] width 193 height 30
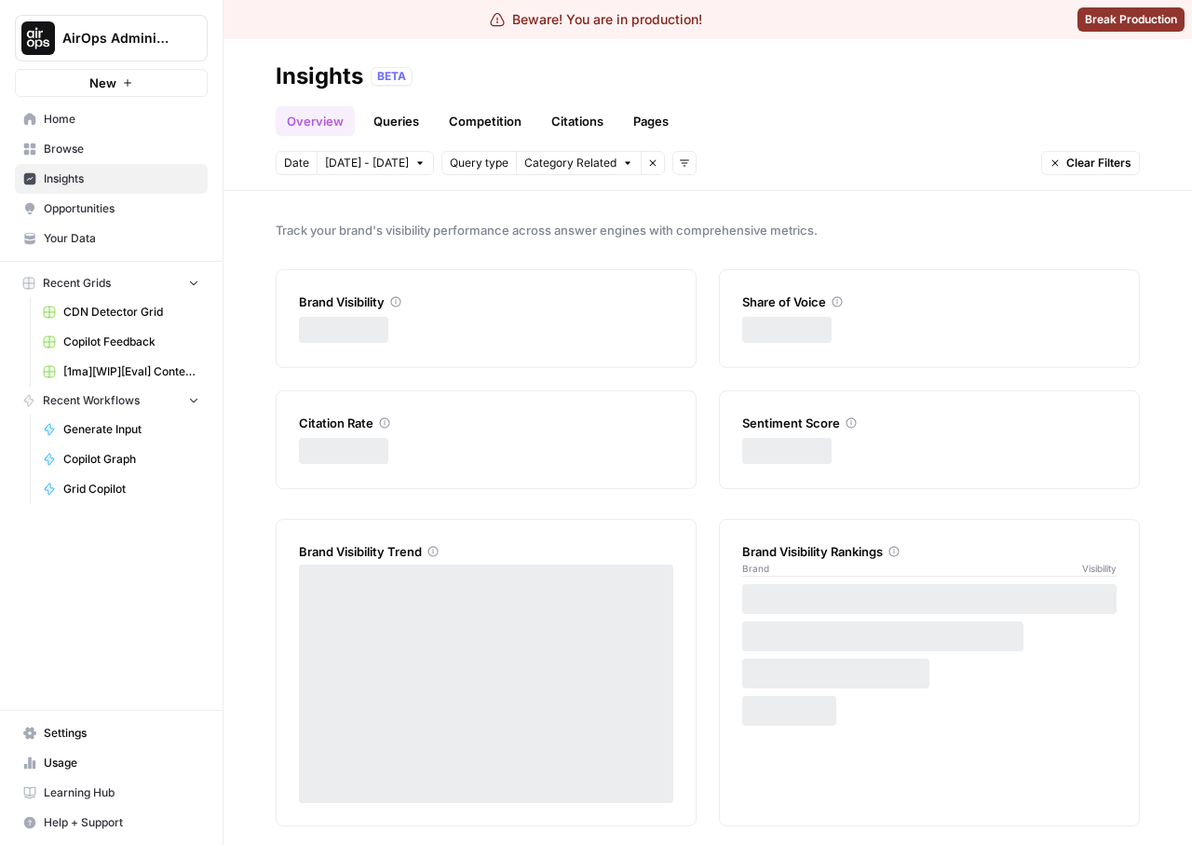
click at [57, 207] on span "Opportunities" at bounding box center [122, 208] width 156 height 17
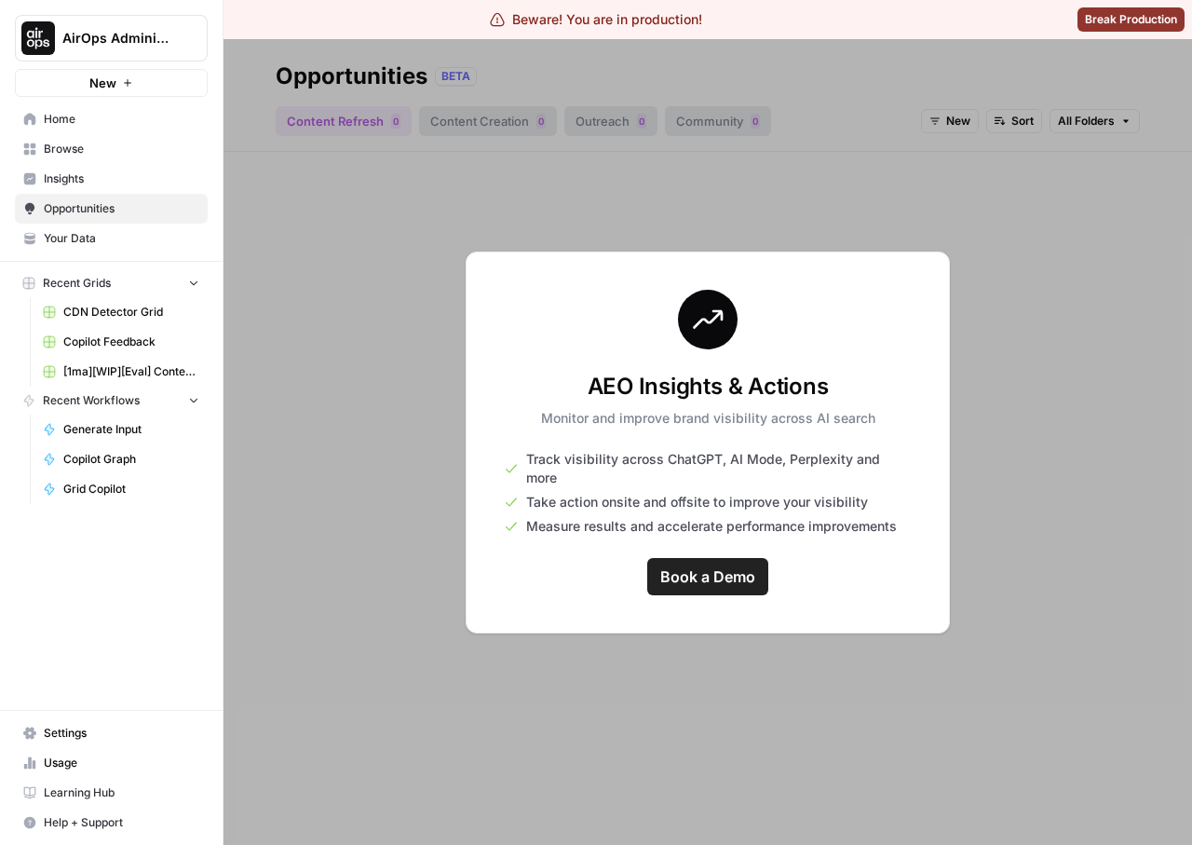
click at [121, 256] on nav "Home Browse Insights Opportunities Your Data" at bounding box center [111, 179] width 223 height 164
click at [110, 234] on span "Your Data" at bounding box center [122, 238] width 156 height 17
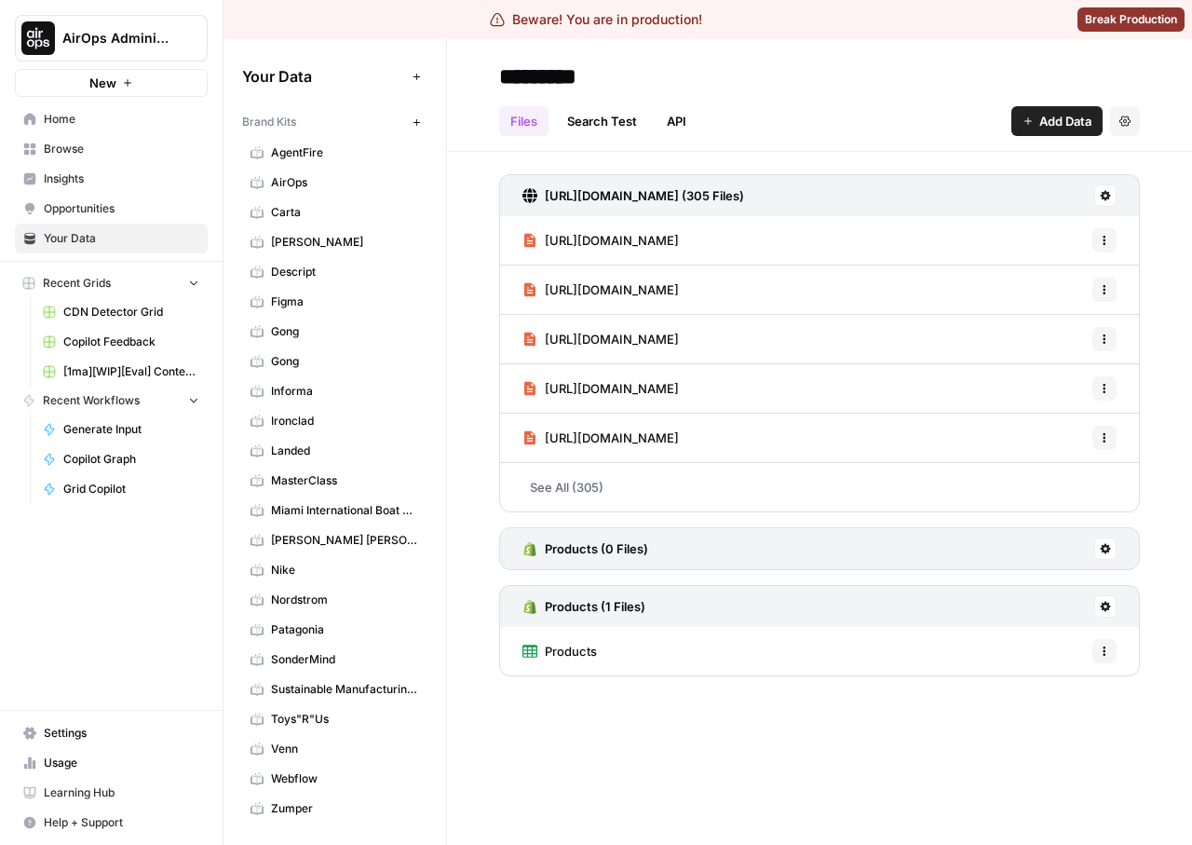
click at [154, 647] on div "AirOps Administrative New Home Browse Insights Opportunities Your Data Recent G…" at bounding box center [111, 422] width 223 height 845
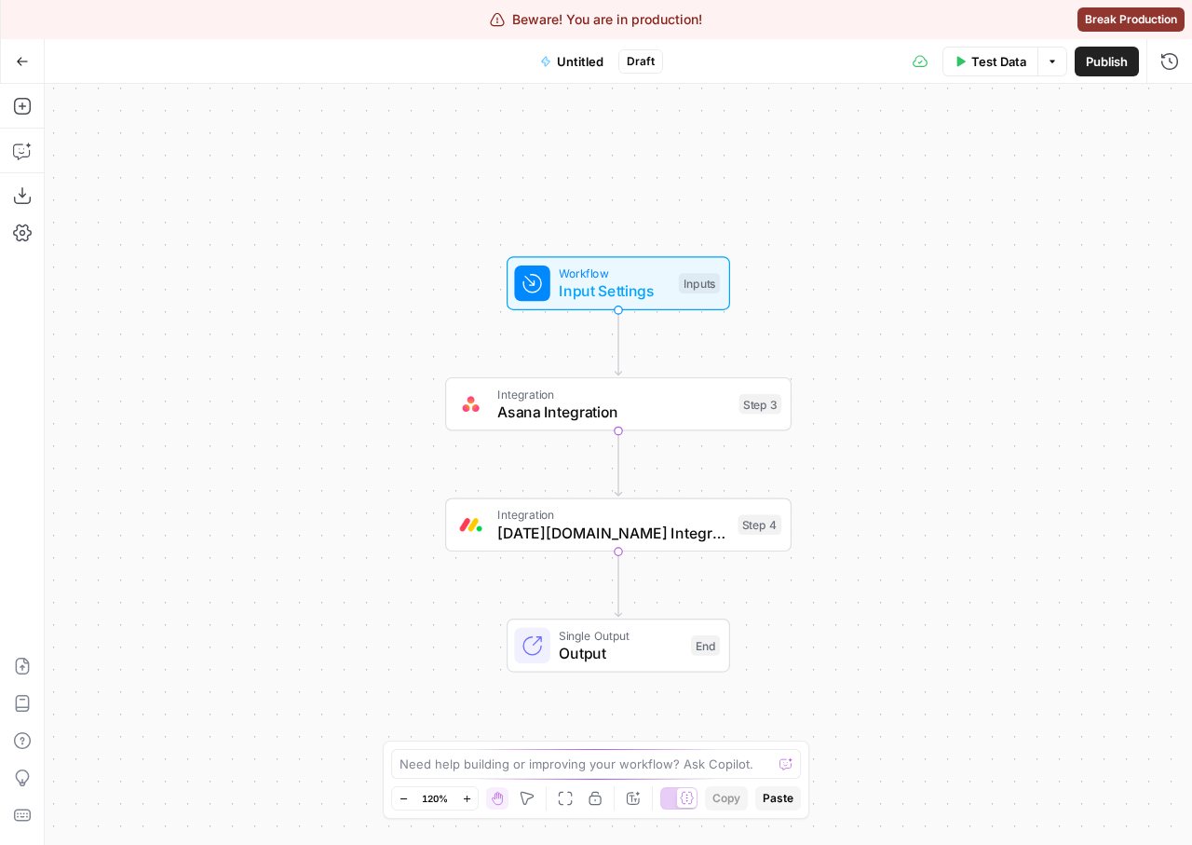
click at [517, 531] on span "[DATE][DOMAIN_NAME] Integration" at bounding box center [612, 533] width 231 height 22
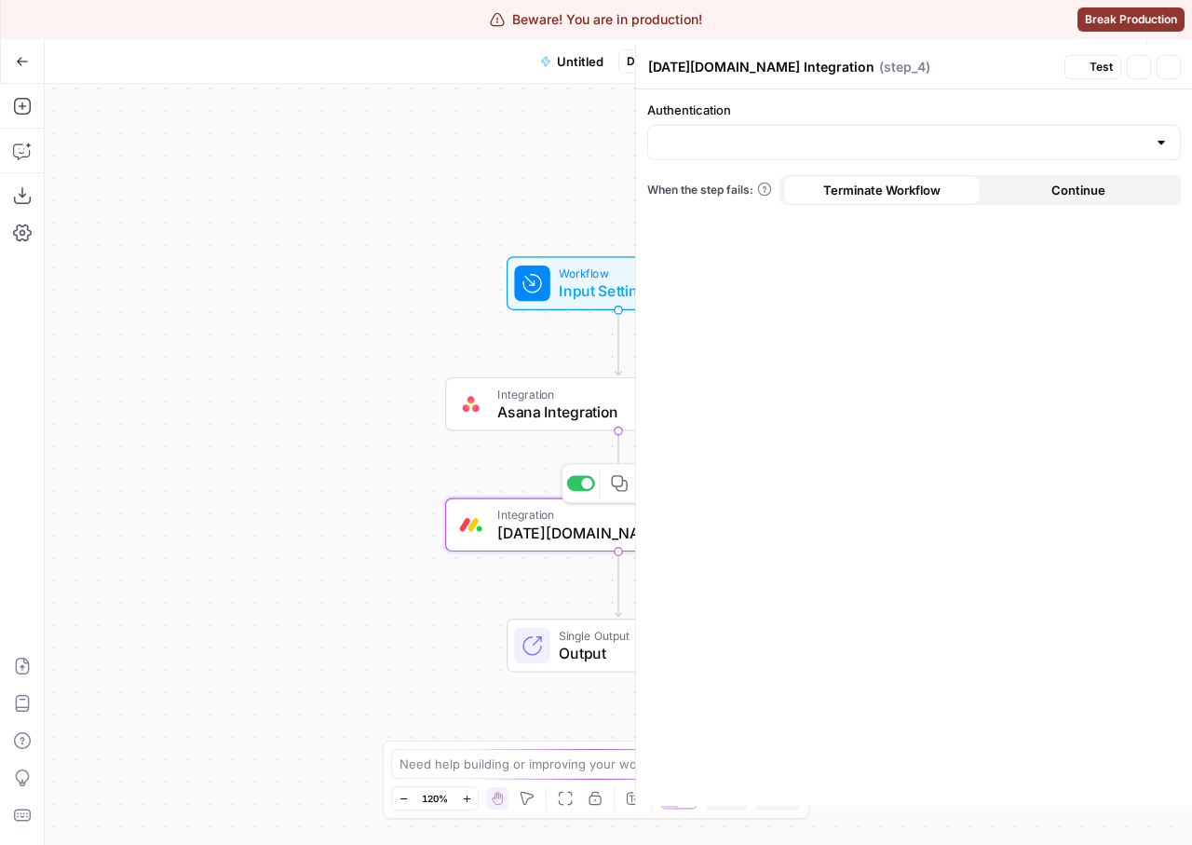
type input "[DATE][DOMAIN_NAME] 1"
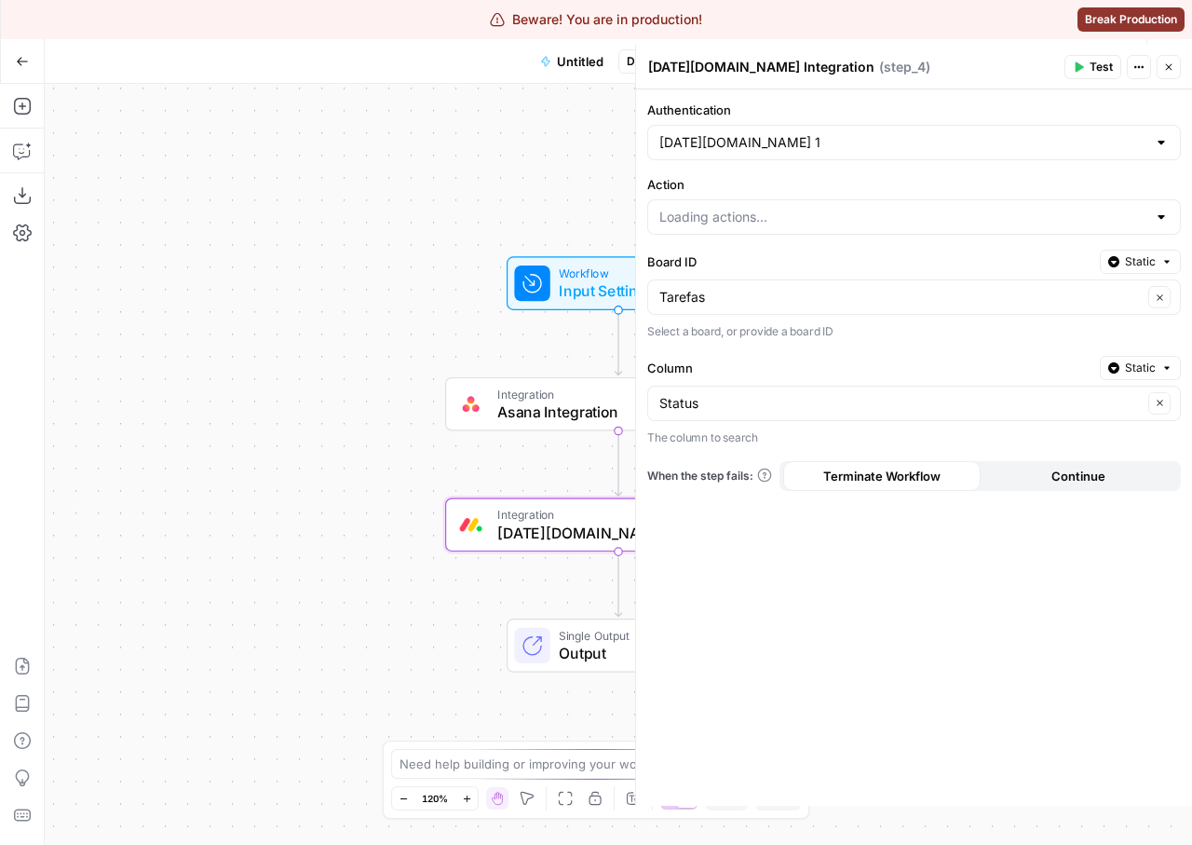
click at [790, 416] on div "Status Clear" at bounding box center [914, 403] width 534 height 35
type input "Get Items By Column Value"
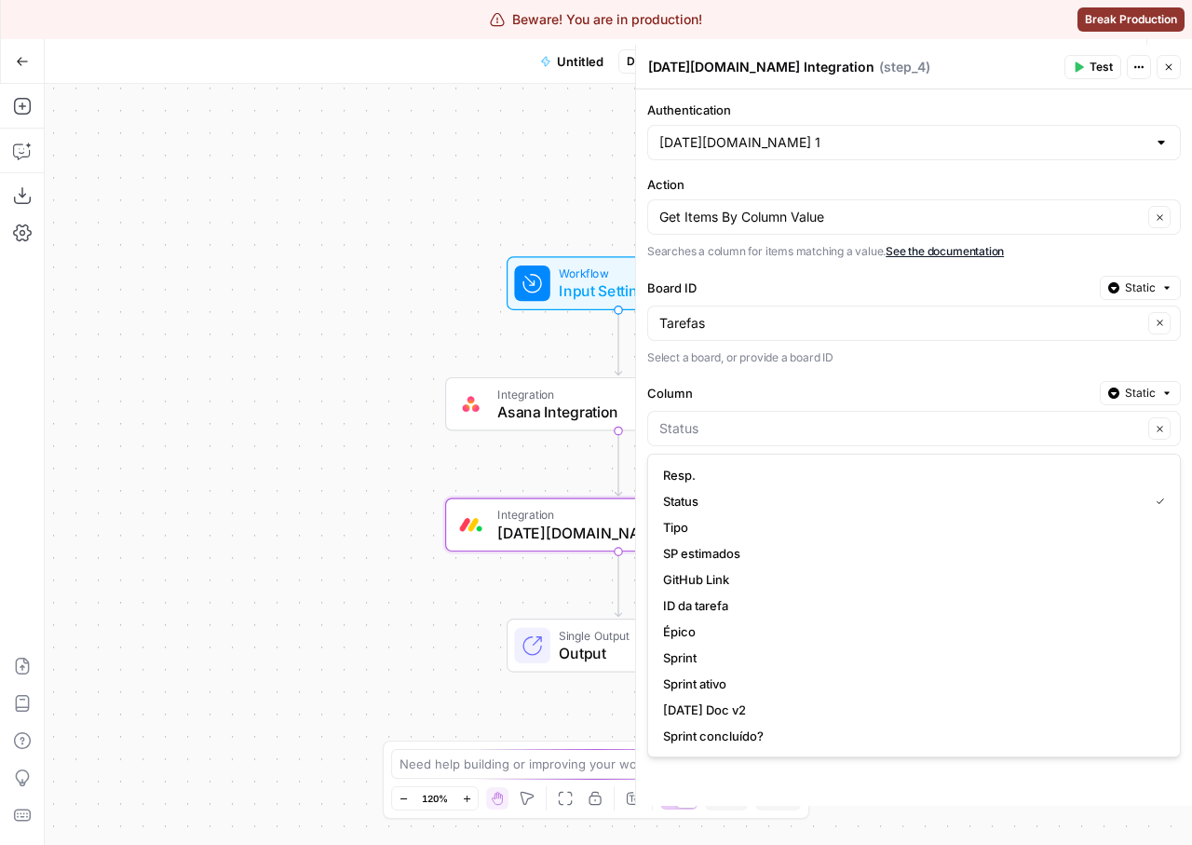
click at [758, 371] on form "Authentication [DATE][DOMAIN_NAME] 1 Action Get Items By Column Value Clear Sea…" at bounding box center [914, 447] width 556 height 716
type input "Status"
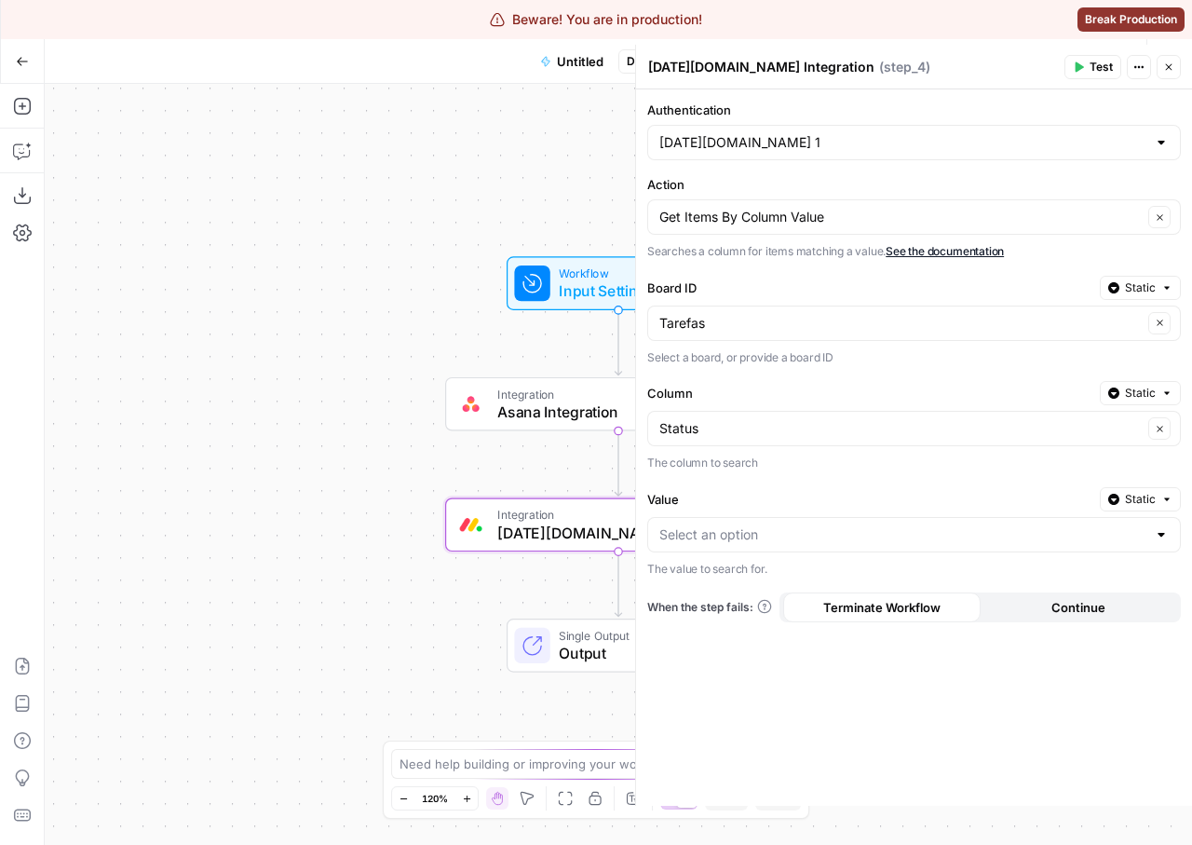
click at [739, 687] on form "Authentication [DATE][DOMAIN_NAME] 1 Action Get Items By Column Value Clear Sea…" at bounding box center [914, 447] width 556 height 716
